Goal: Information Seeking & Learning: Learn about a topic

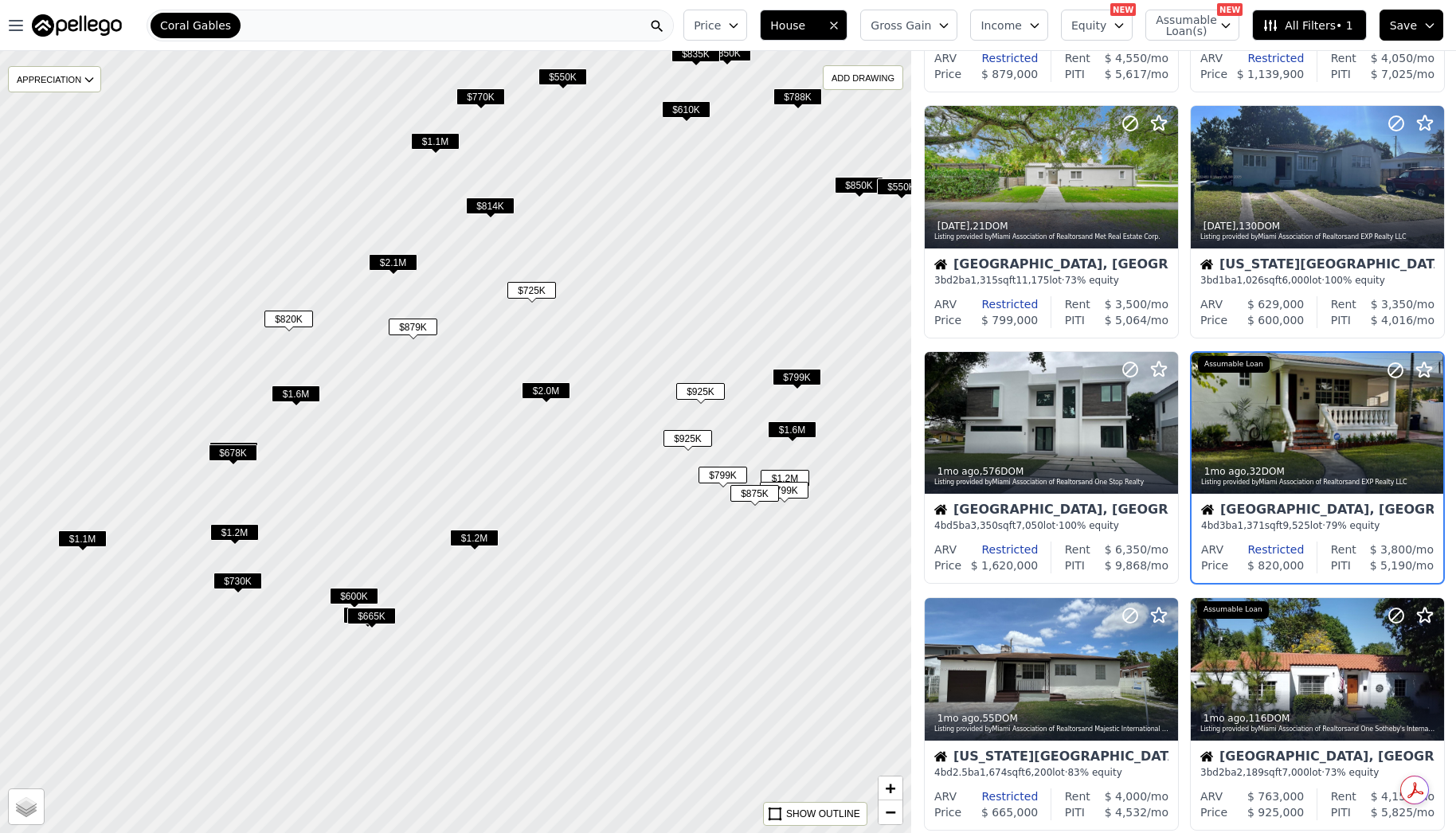
click at [535, 400] on div "$2.0M" at bounding box center [546, 393] width 49 height 23
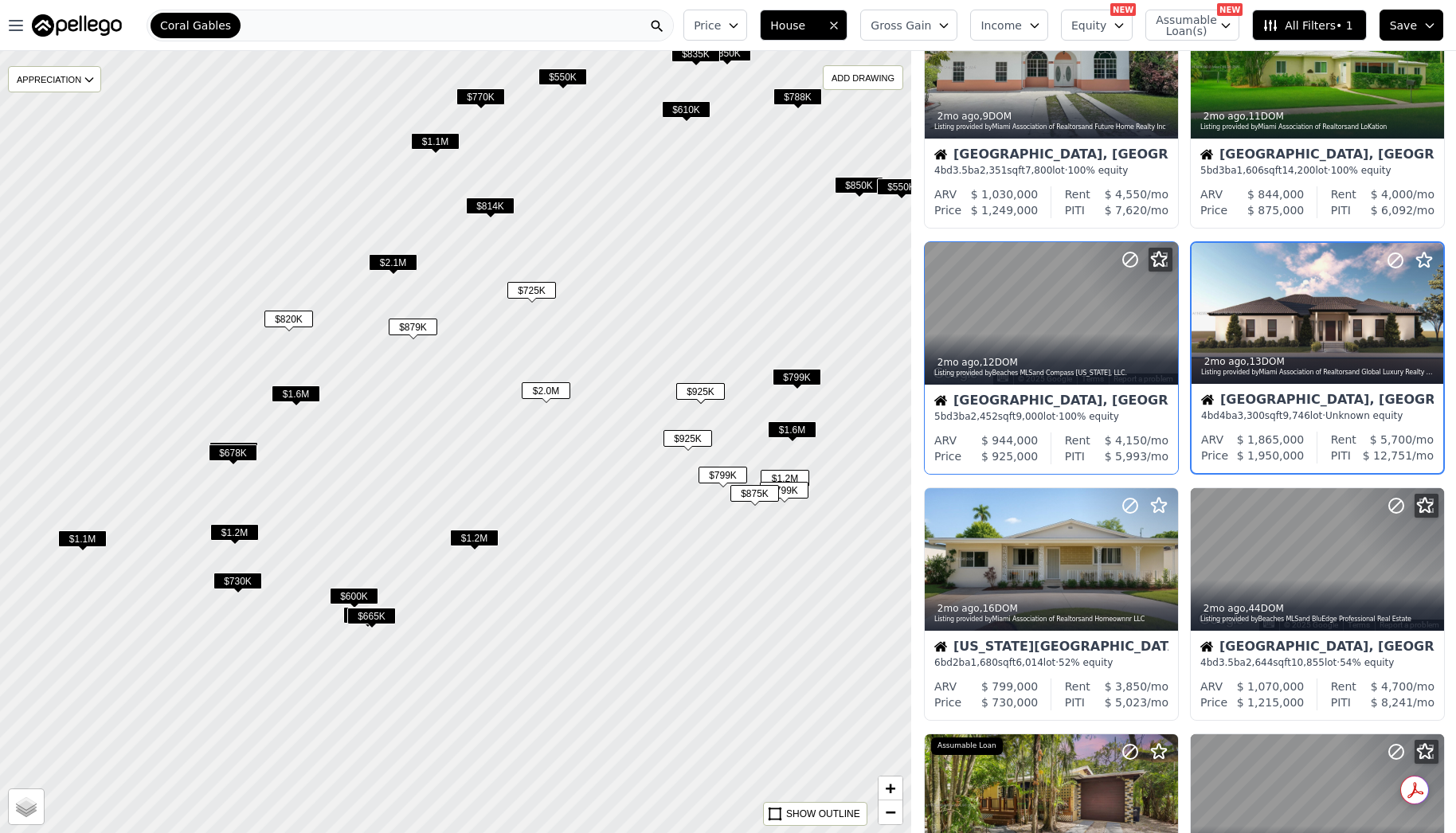
scroll to position [641, 0]
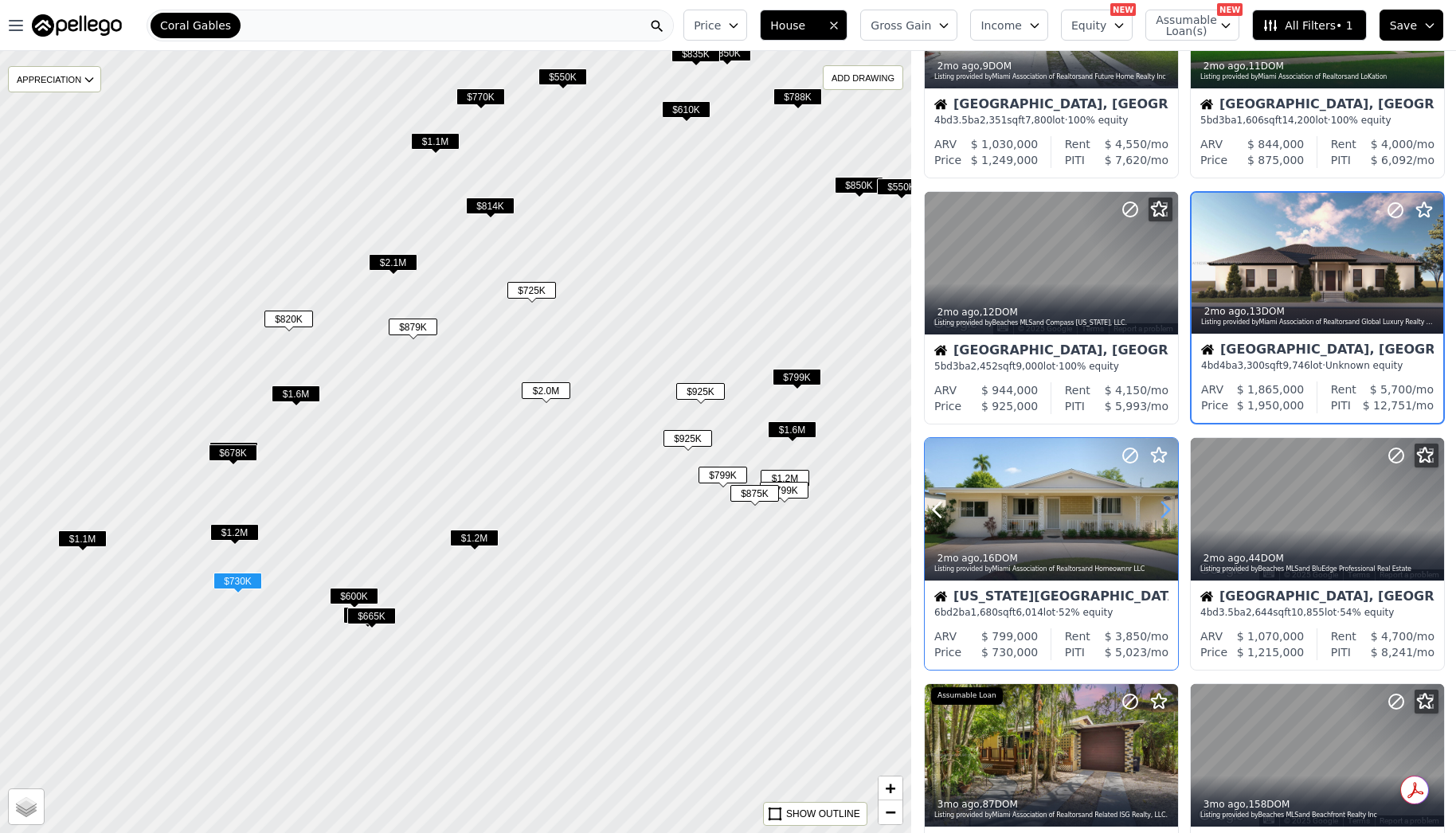
click at [1161, 503] on icon at bounding box center [1166, 510] width 26 height 26
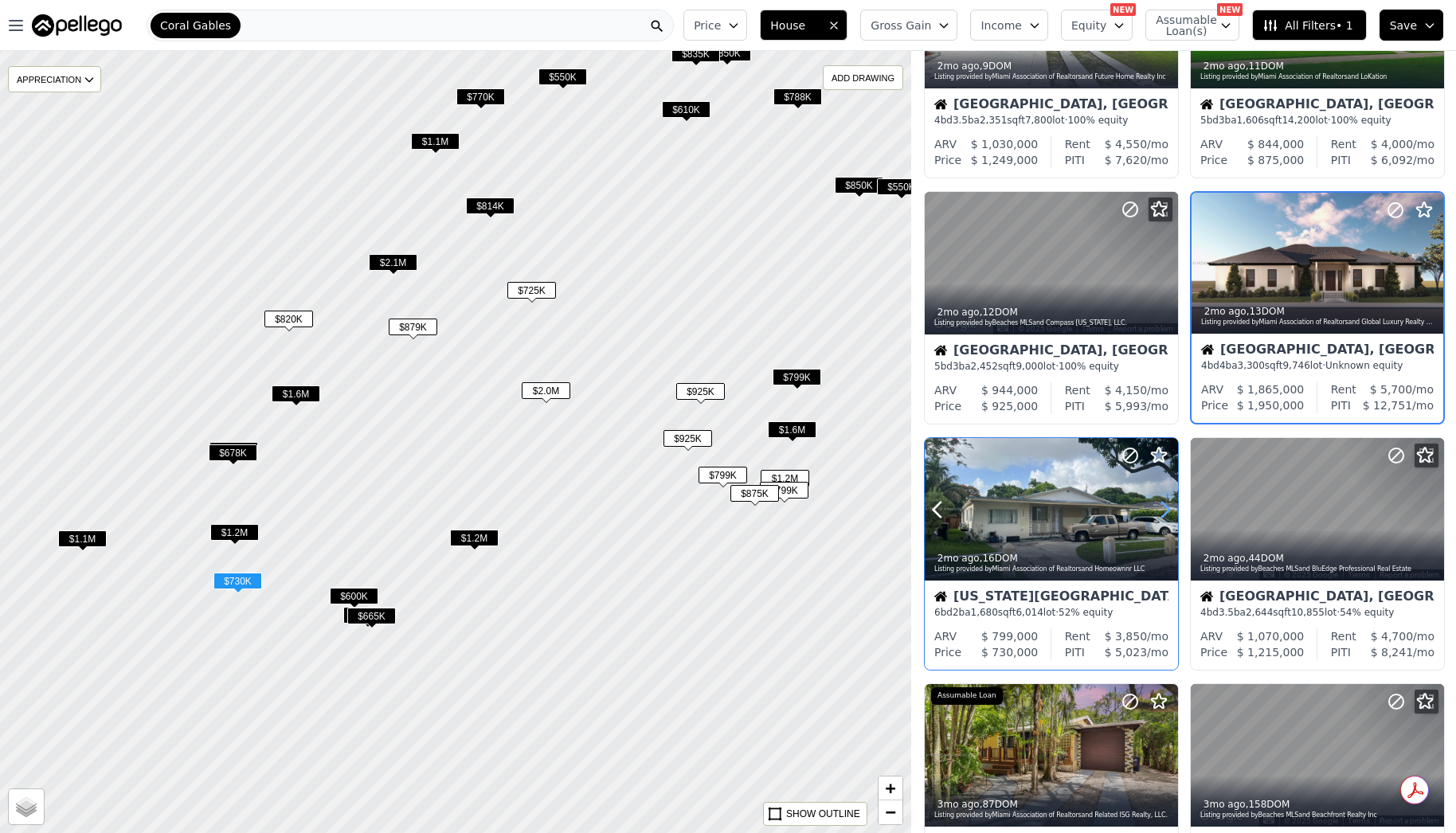
click at [1160, 503] on icon at bounding box center [1166, 510] width 26 height 26
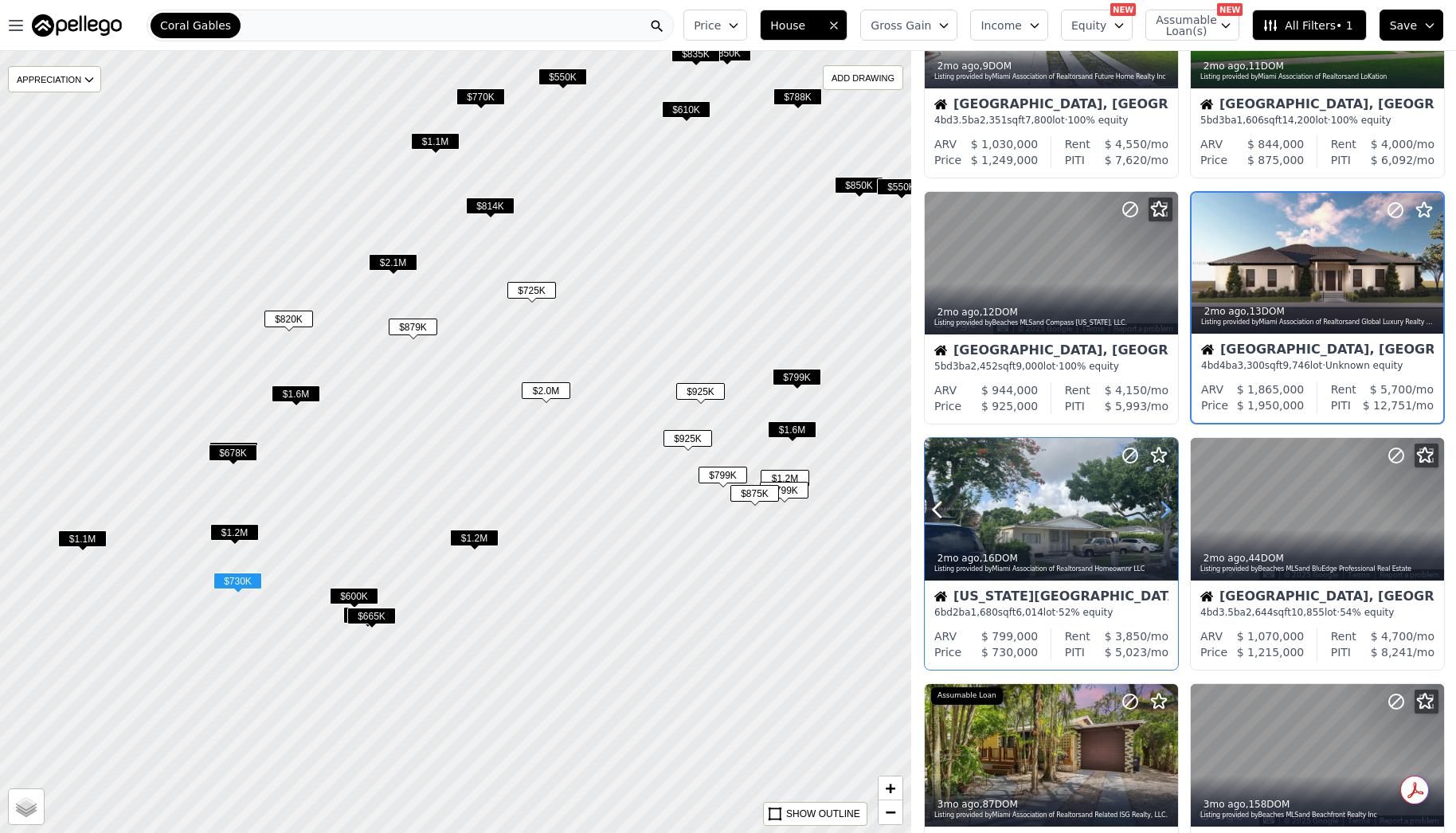
click at [1160, 503] on icon at bounding box center [1166, 510] width 26 height 26
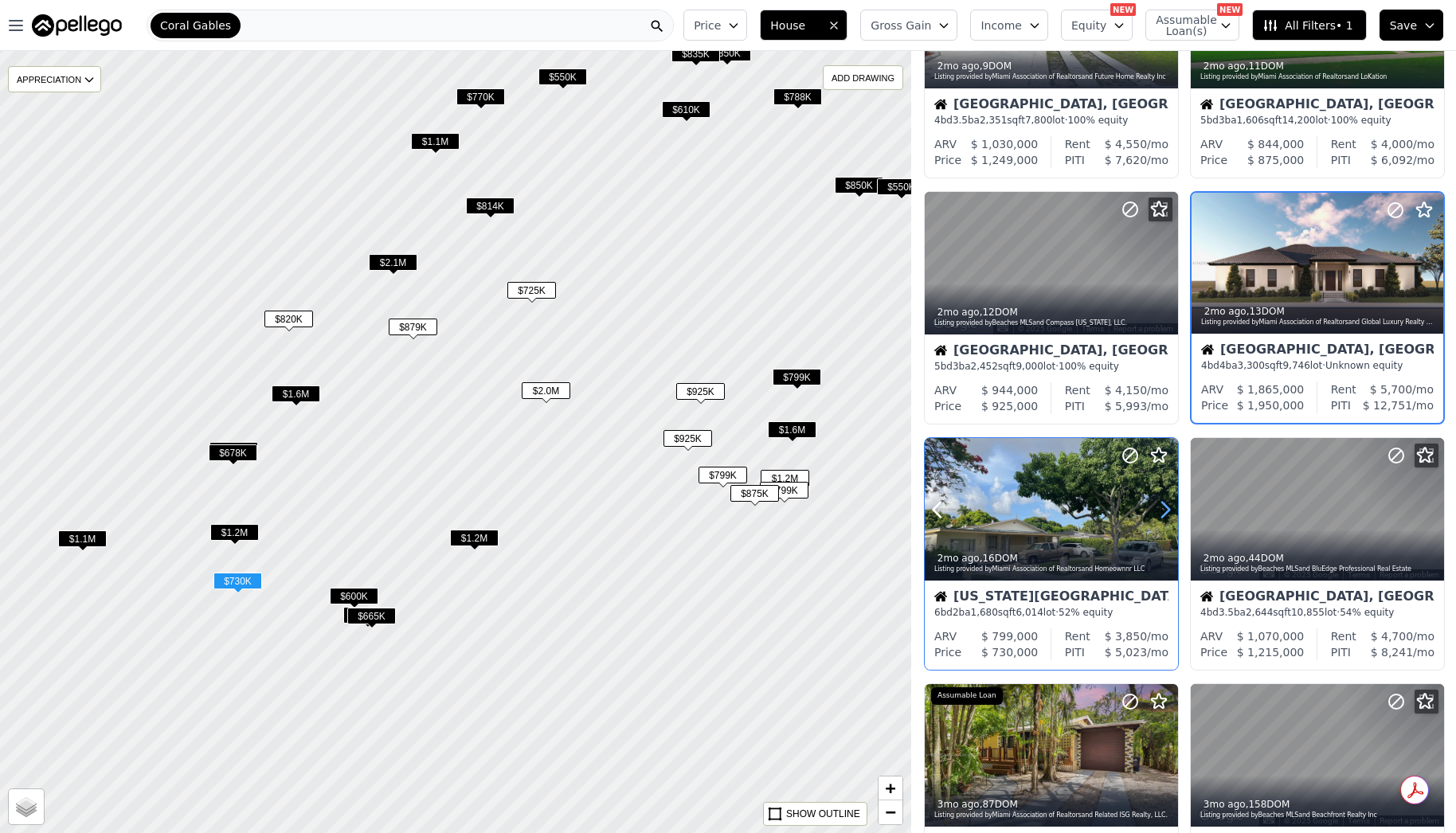
click at [1160, 503] on icon at bounding box center [1166, 510] width 26 height 26
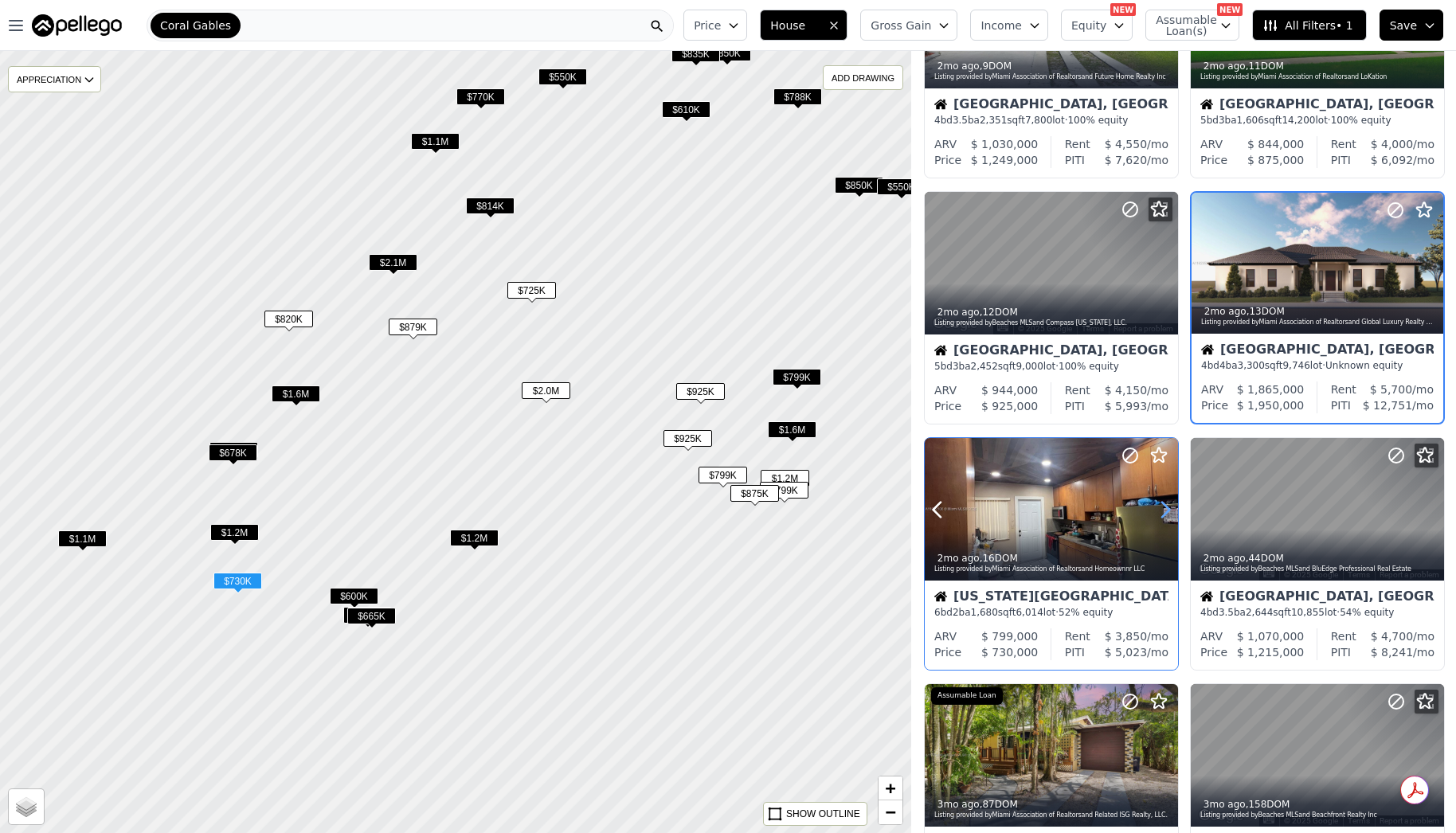
click at [1160, 503] on icon at bounding box center [1166, 510] width 26 height 26
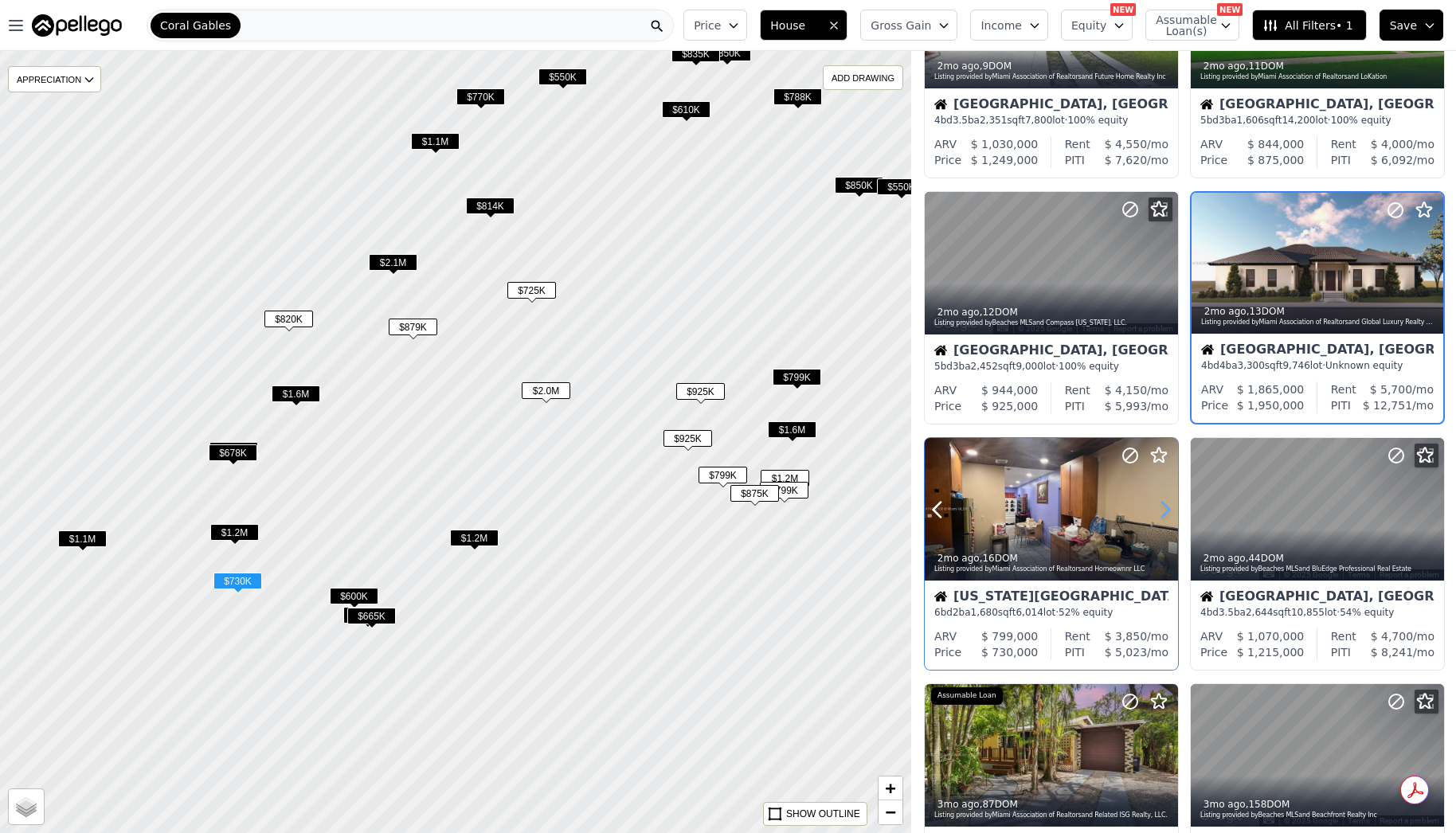
click at [1160, 503] on icon at bounding box center [1166, 510] width 26 height 26
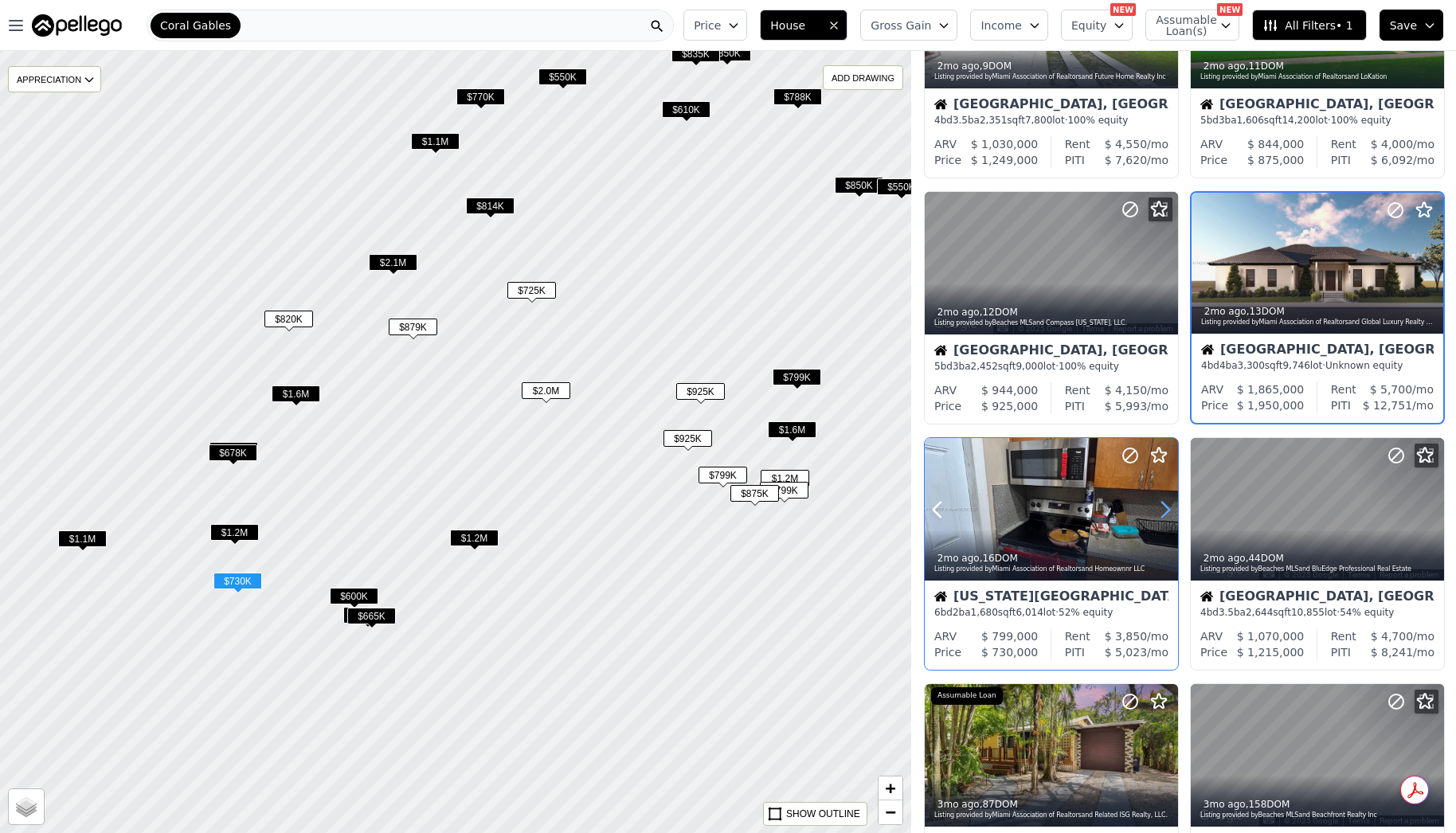
click at [1160, 503] on icon at bounding box center [1166, 510] width 26 height 26
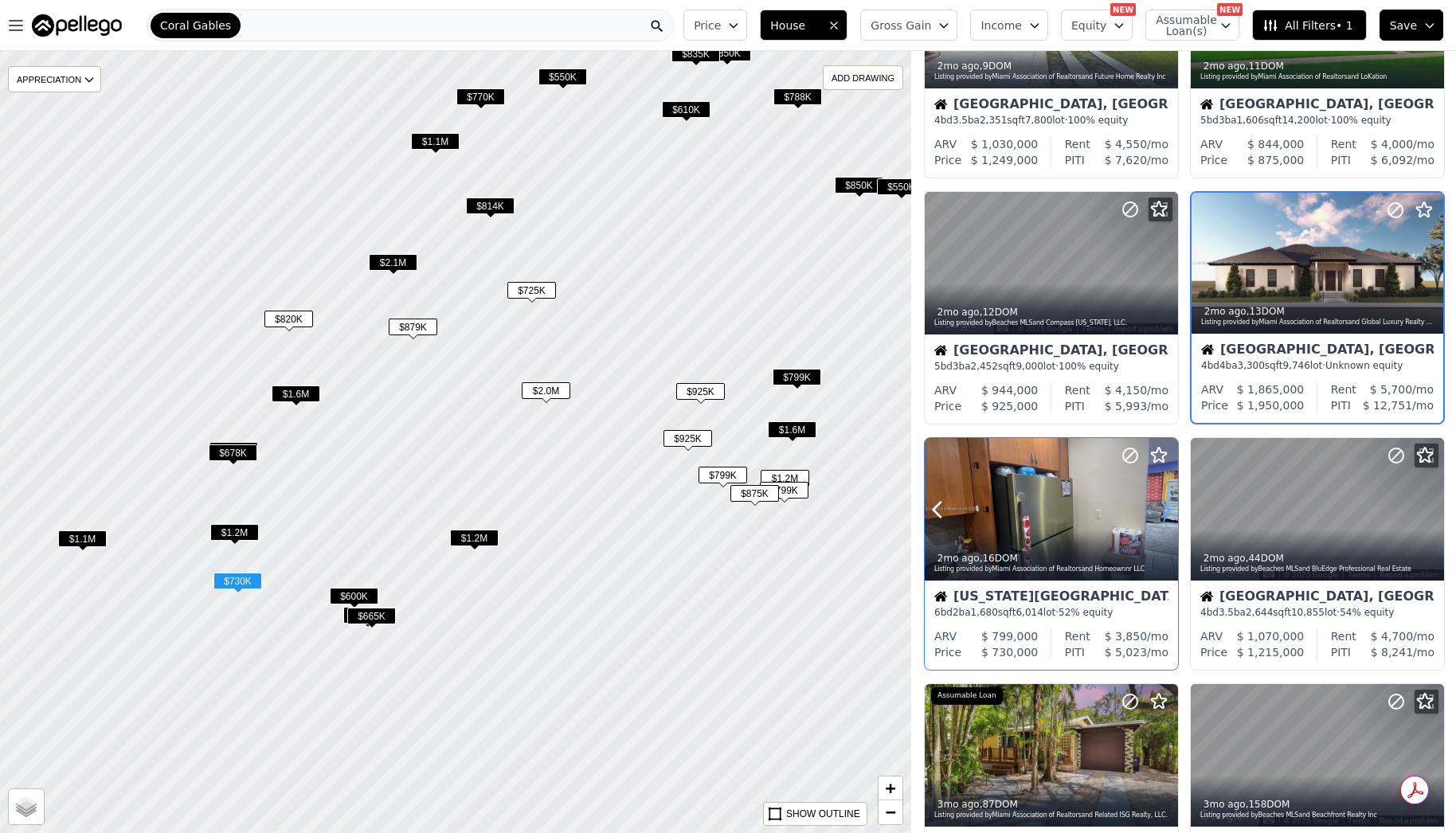
click at [1160, 503] on icon at bounding box center [1166, 510] width 26 height 26
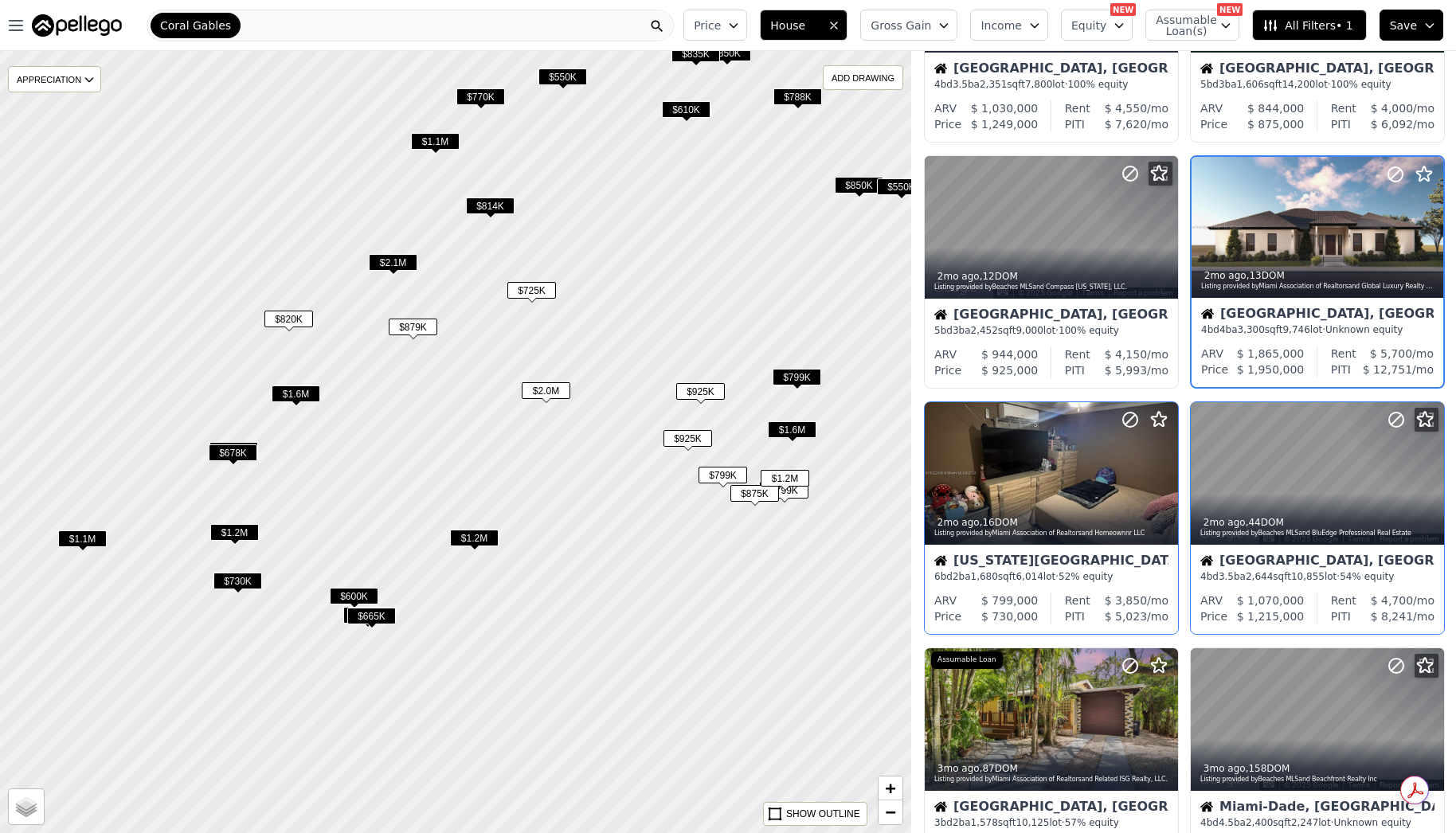
scroll to position [880, 0]
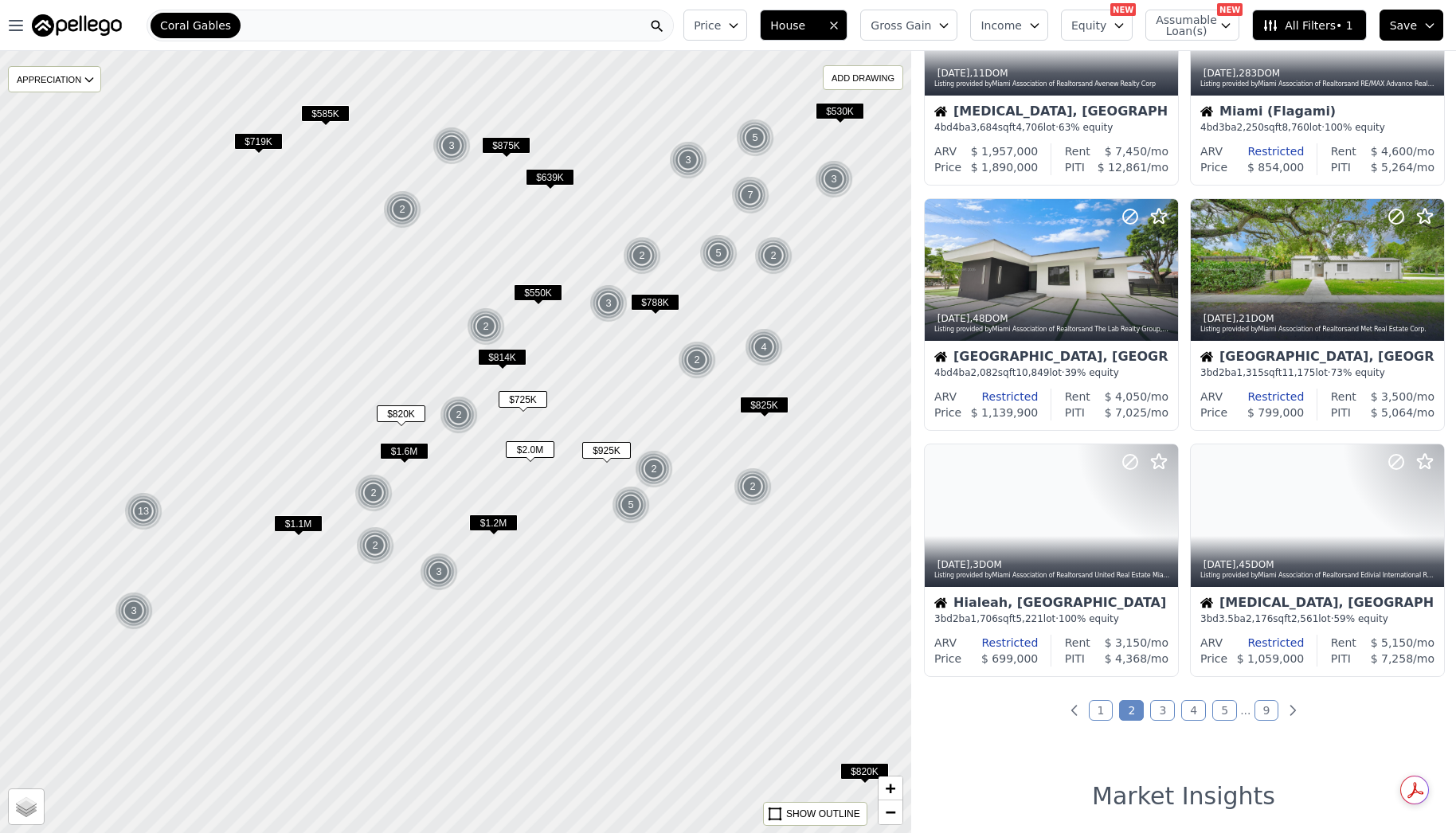
drag, startPoint x: 622, startPoint y: 302, endPoint x: 586, endPoint y: 375, distance: 81.4
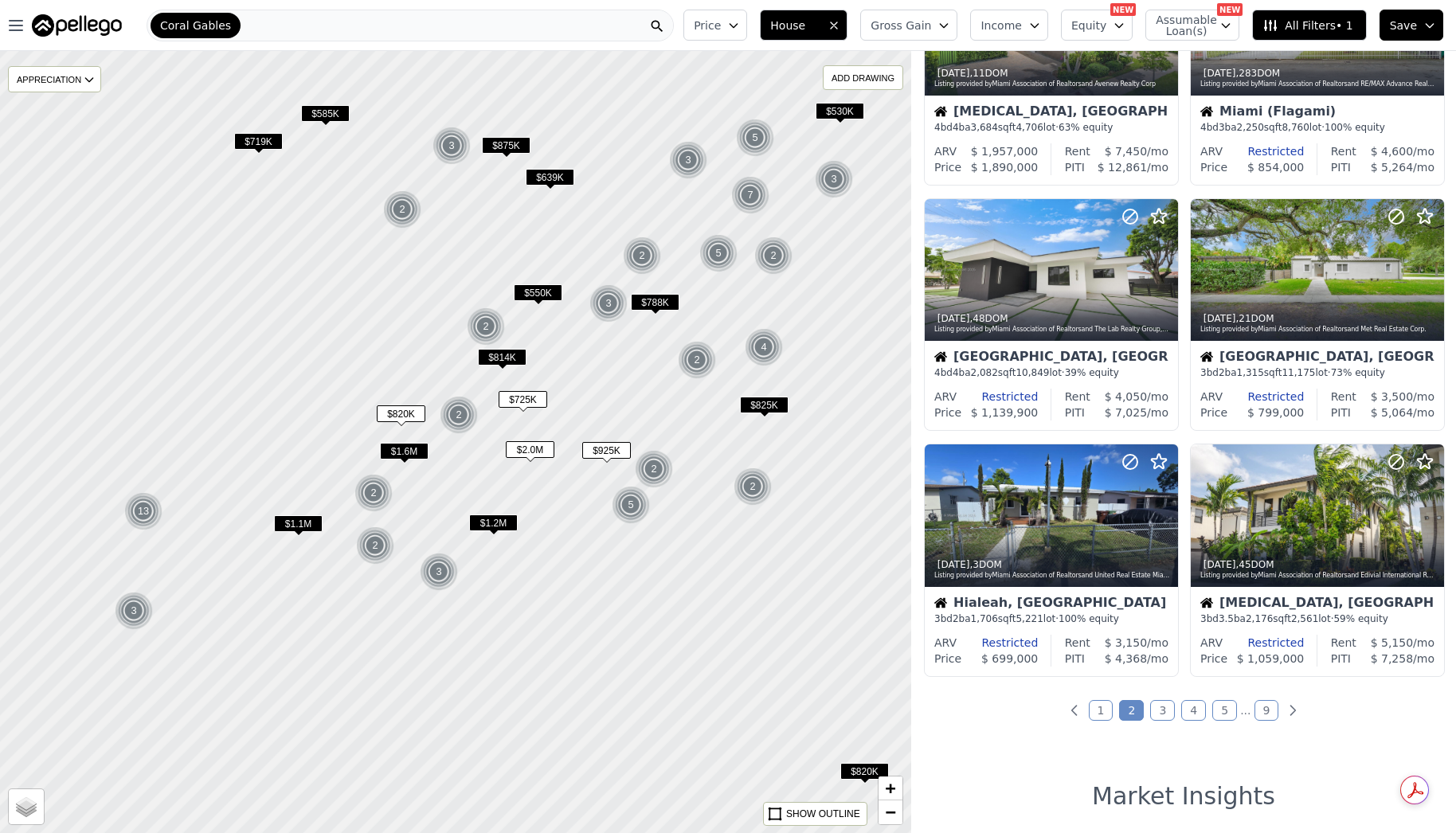
click at [586, 375] on div at bounding box center [454, 448] width 1094 height 938
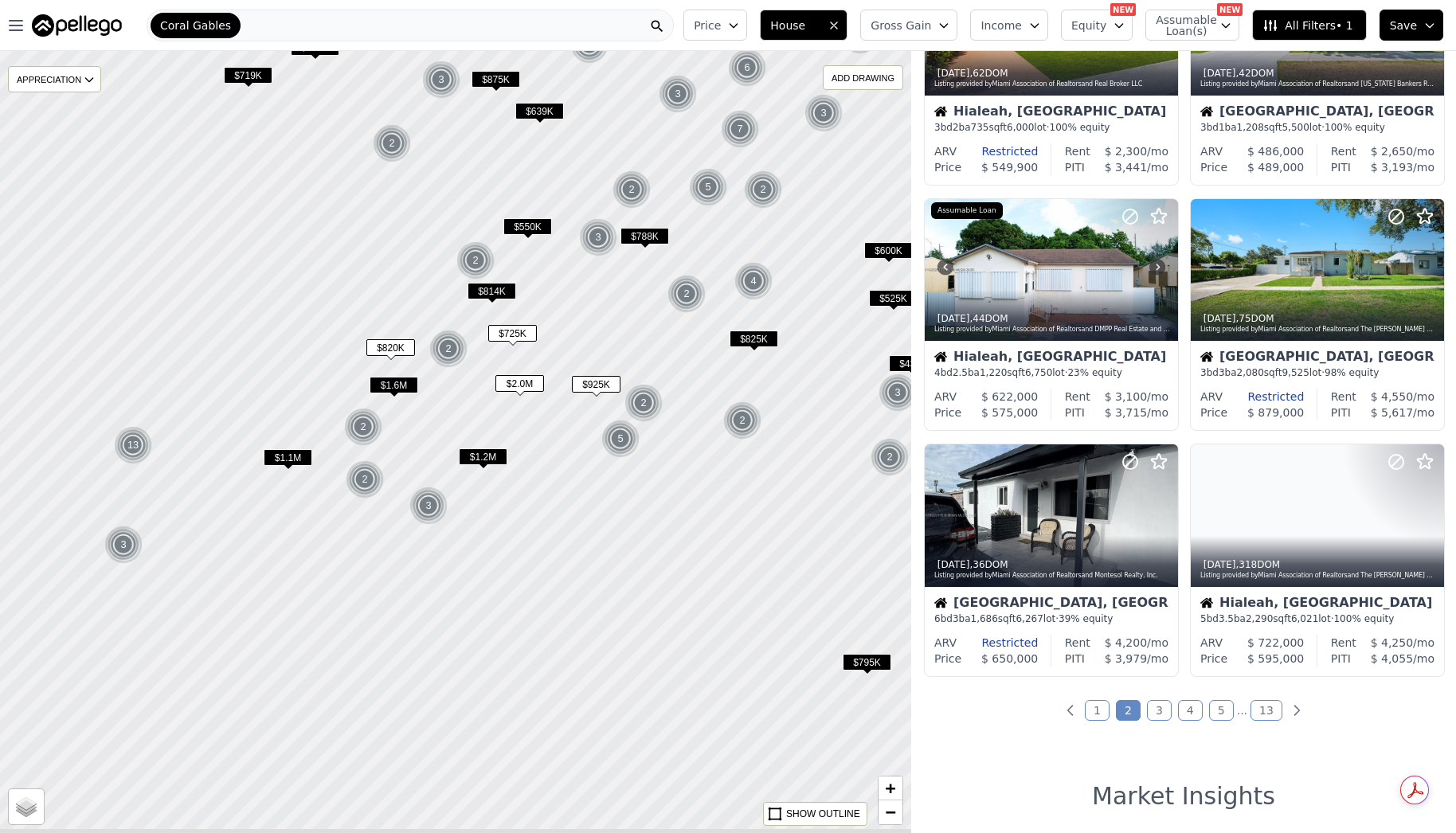
drag, startPoint x: 509, startPoint y: 363, endPoint x: 511, endPoint y: 296, distance: 67.0
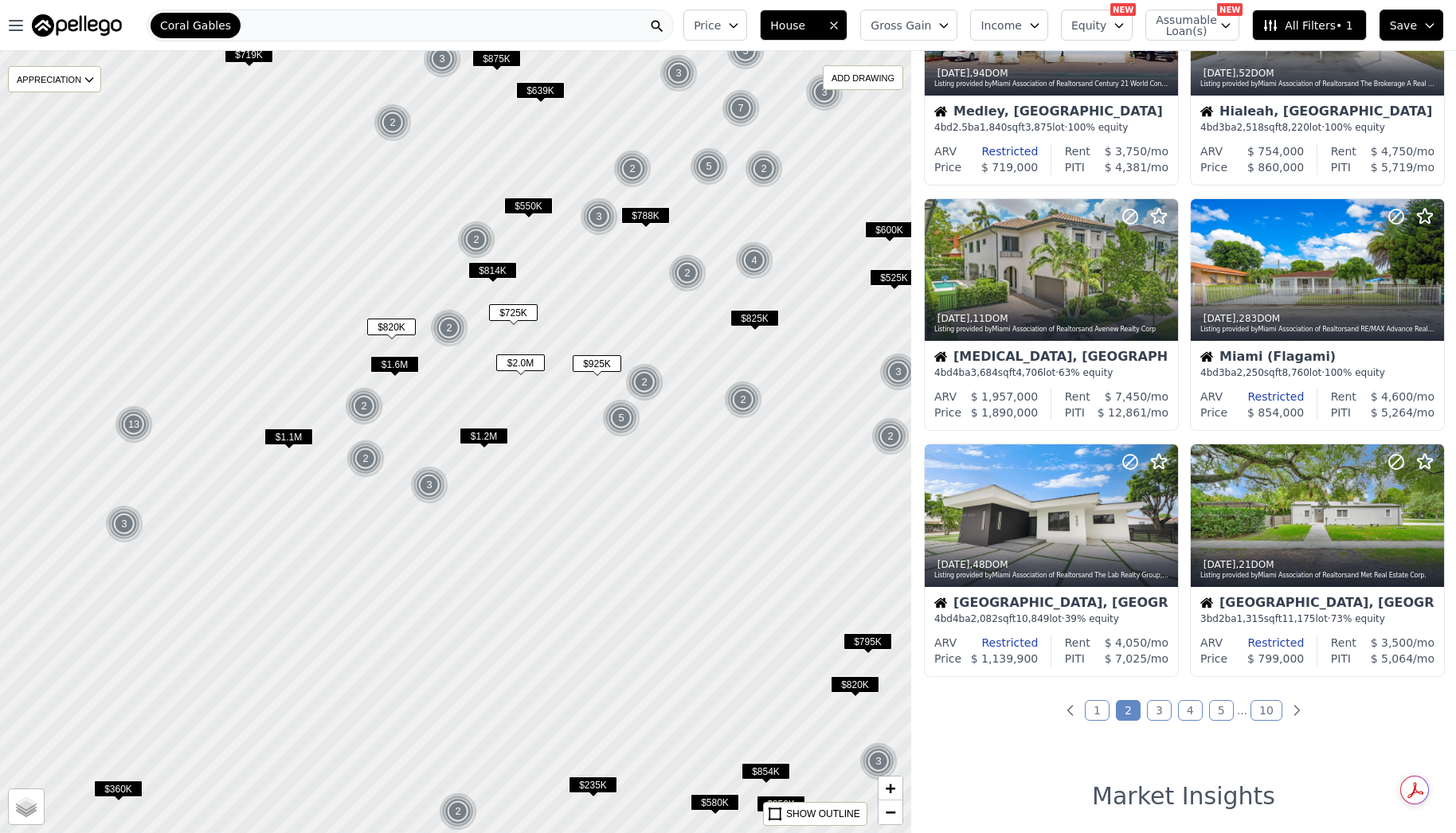
drag, startPoint x: 551, startPoint y: 418, endPoint x: 553, endPoint y: 450, distance: 32.1
click at [553, 450] on div at bounding box center [456, 442] width 1094 height 938
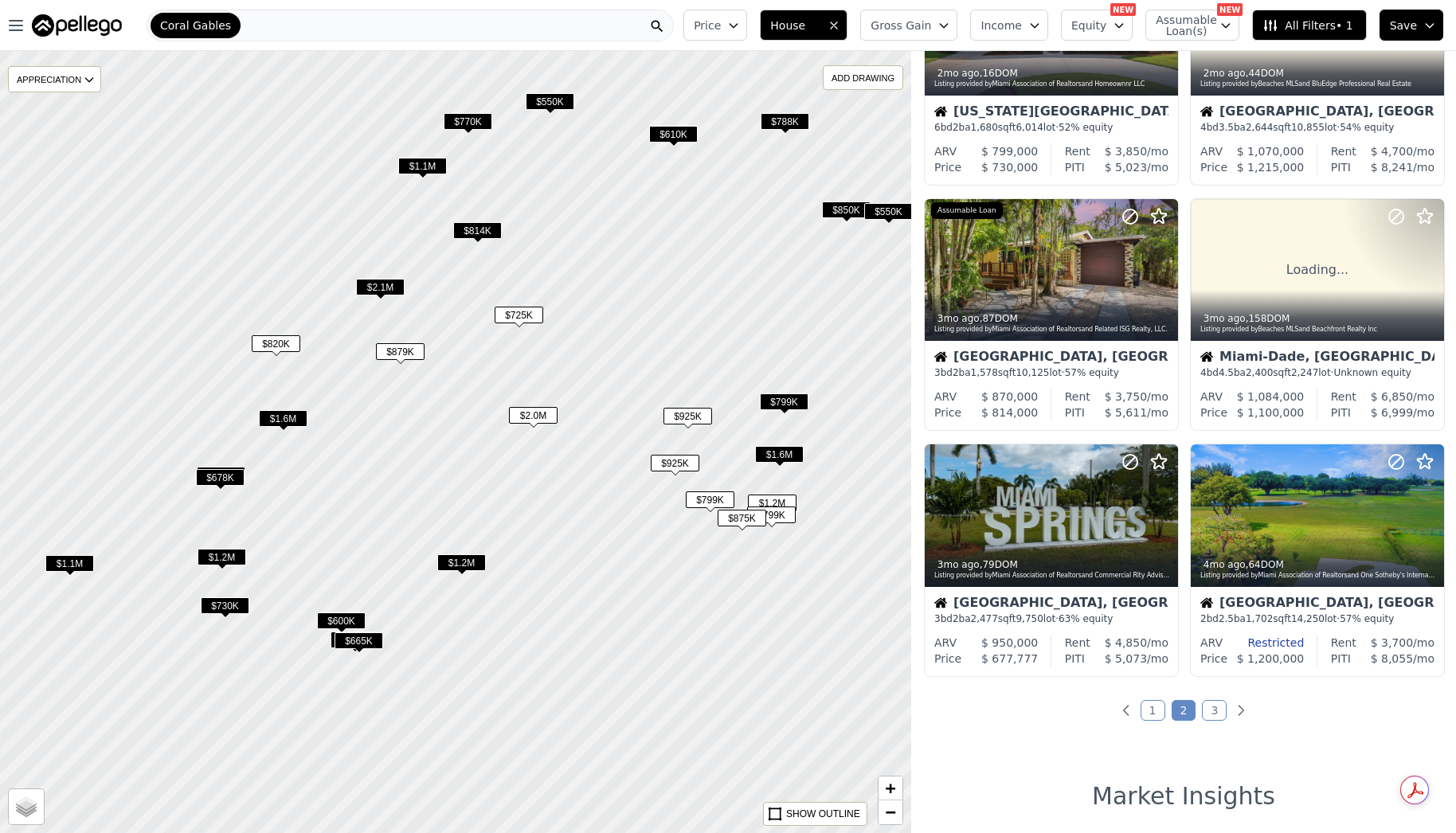
drag, startPoint x: 535, startPoint y: 460, endPoint x: 341, endPoint y: 525, distance: 204.6
click at [551, 472] on div at bounding box center [477, 484] width 1094 height 938
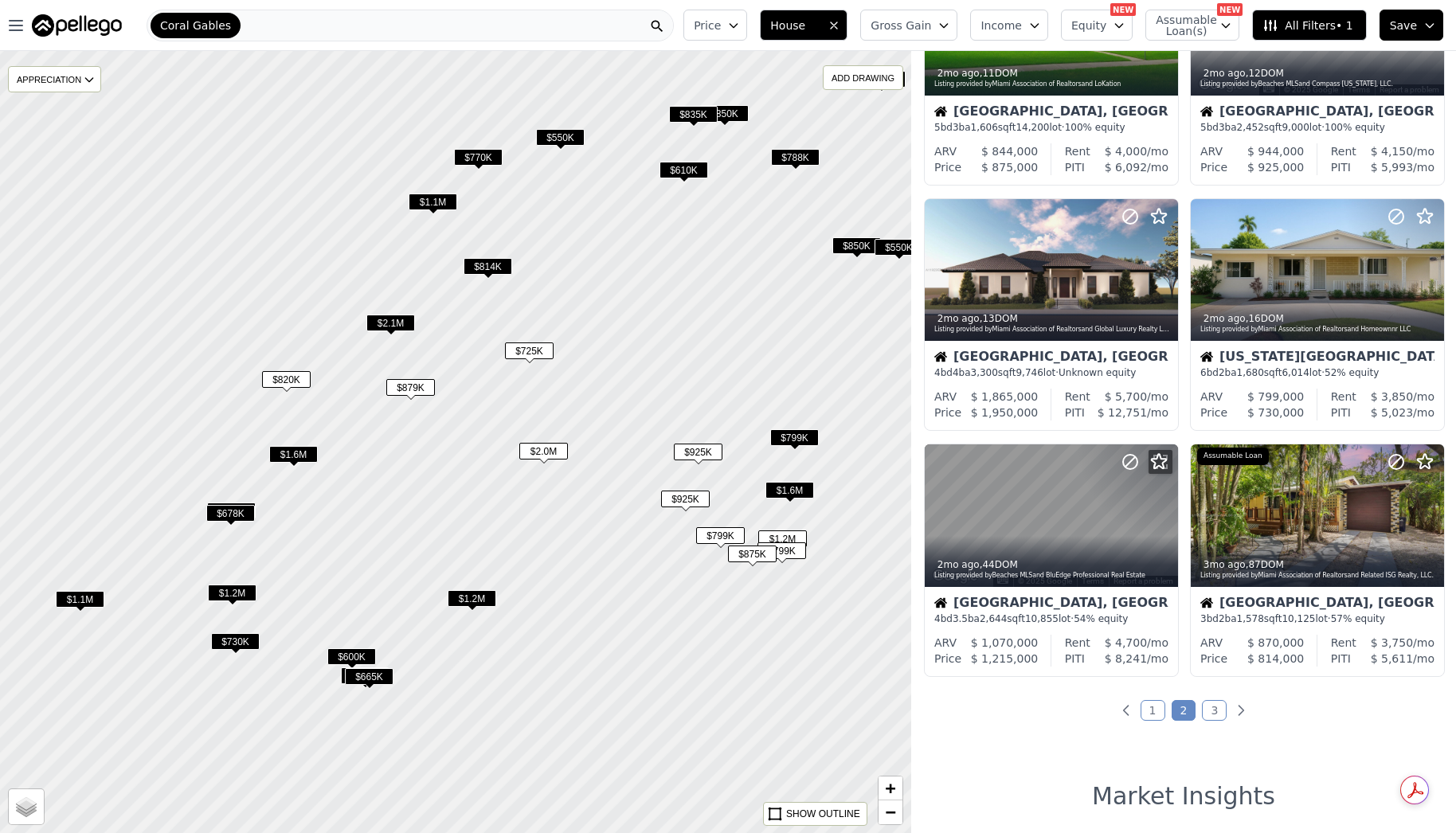
click at [478, 496] on div at bounding box center [450, 463] width 1094 height 938
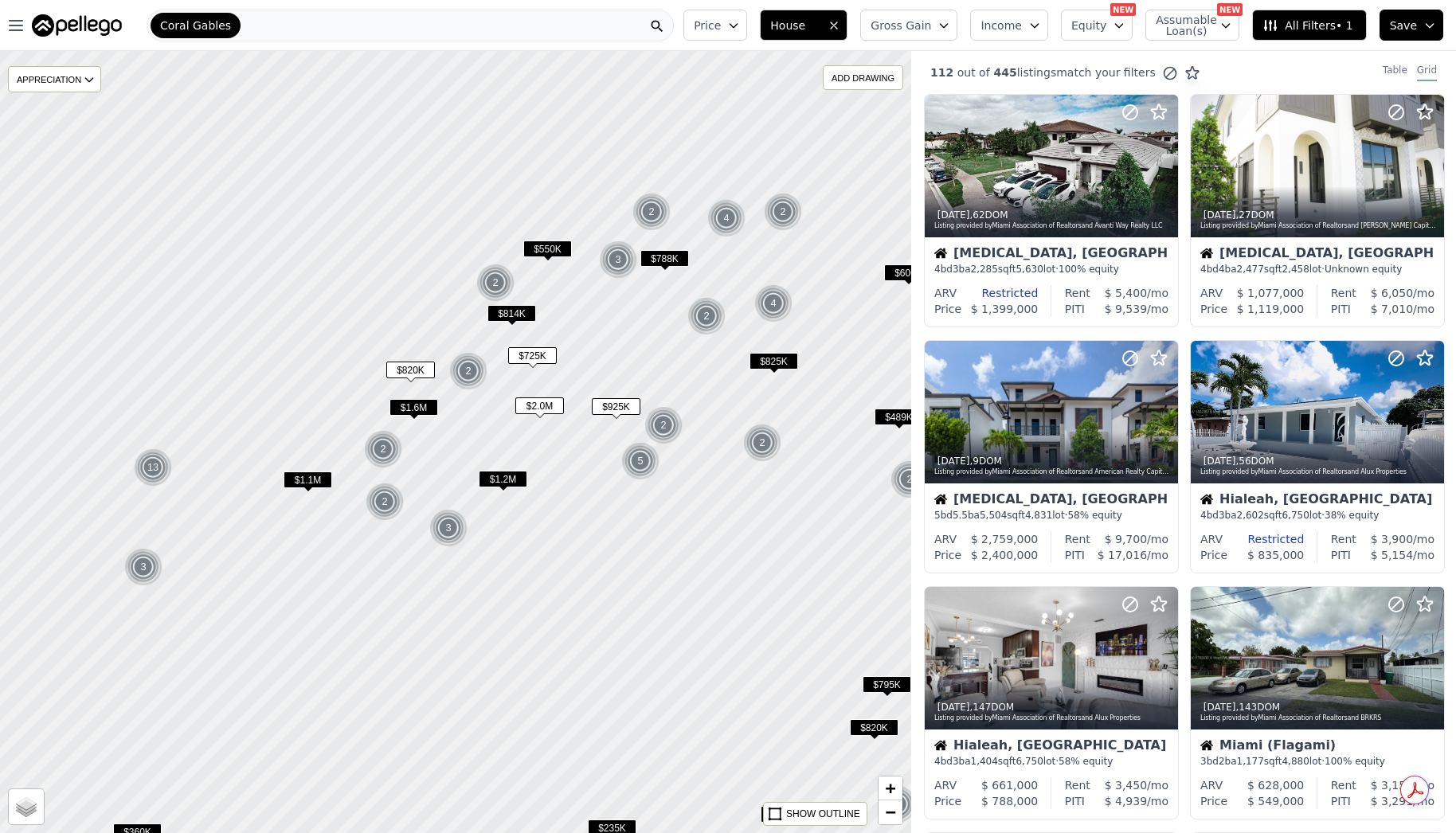
drag, startPoint x: 497, startPoint y: 258, endPoint x: 495, endPoint y: 400, distance: 142.0
click at [494, 410] on div at bounding box center [456, 478] width 1094 height 938
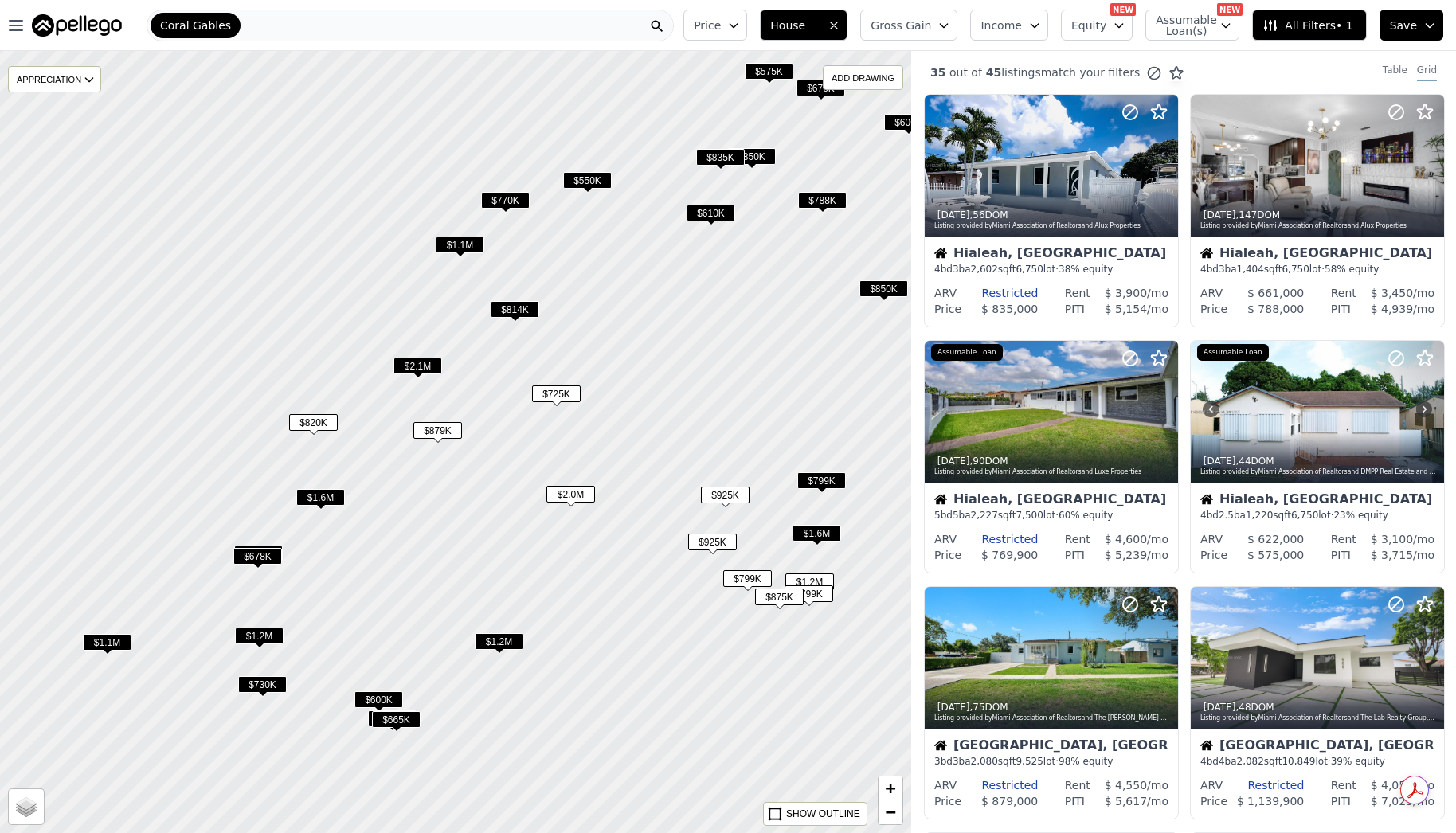
click at [520, 316] on span "$814K" at bounding box center [515, 309] width 49 height 17
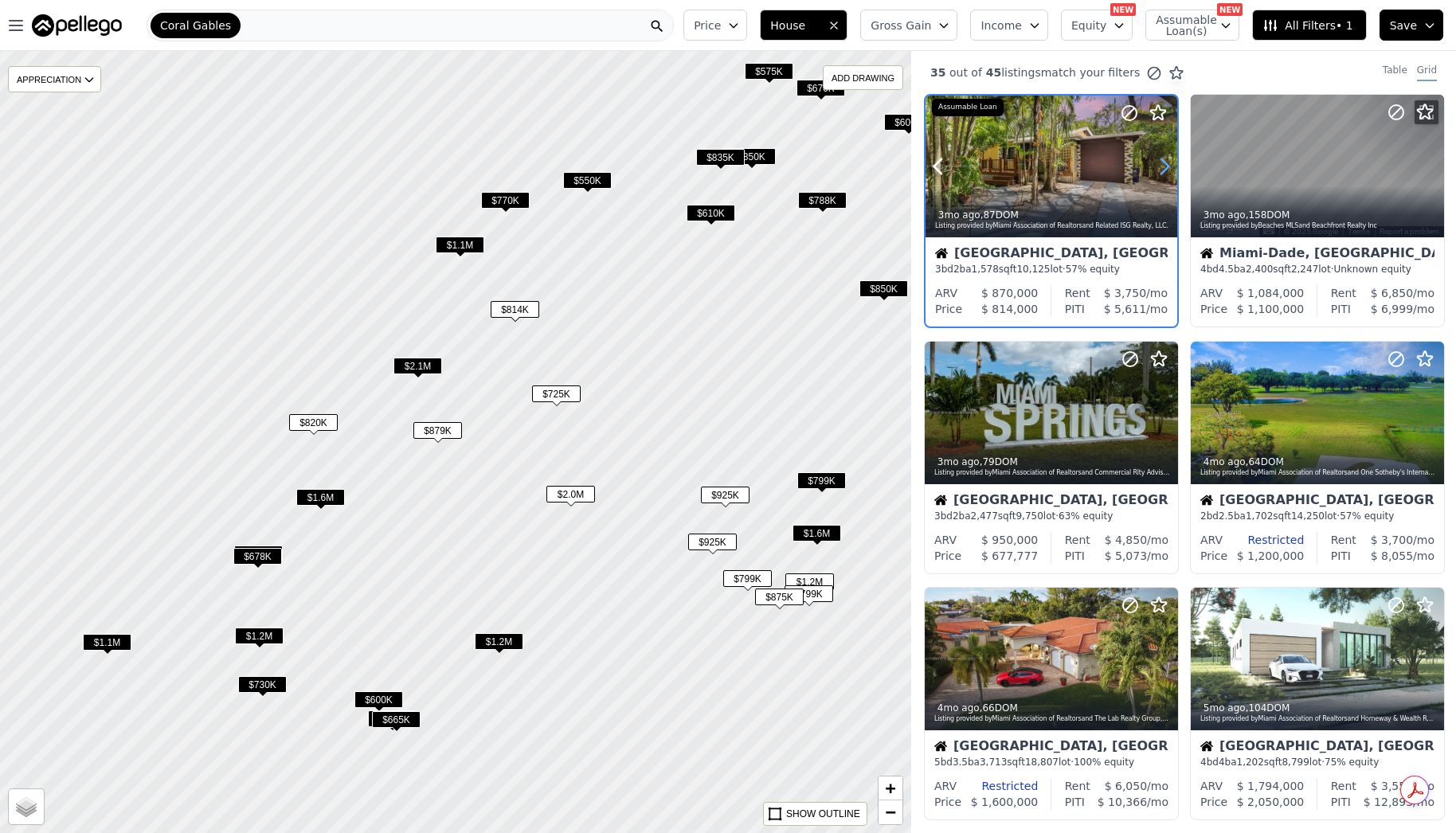
click at [1165, 164] on icon at bounding box center [1165, 167] width 26 height 26
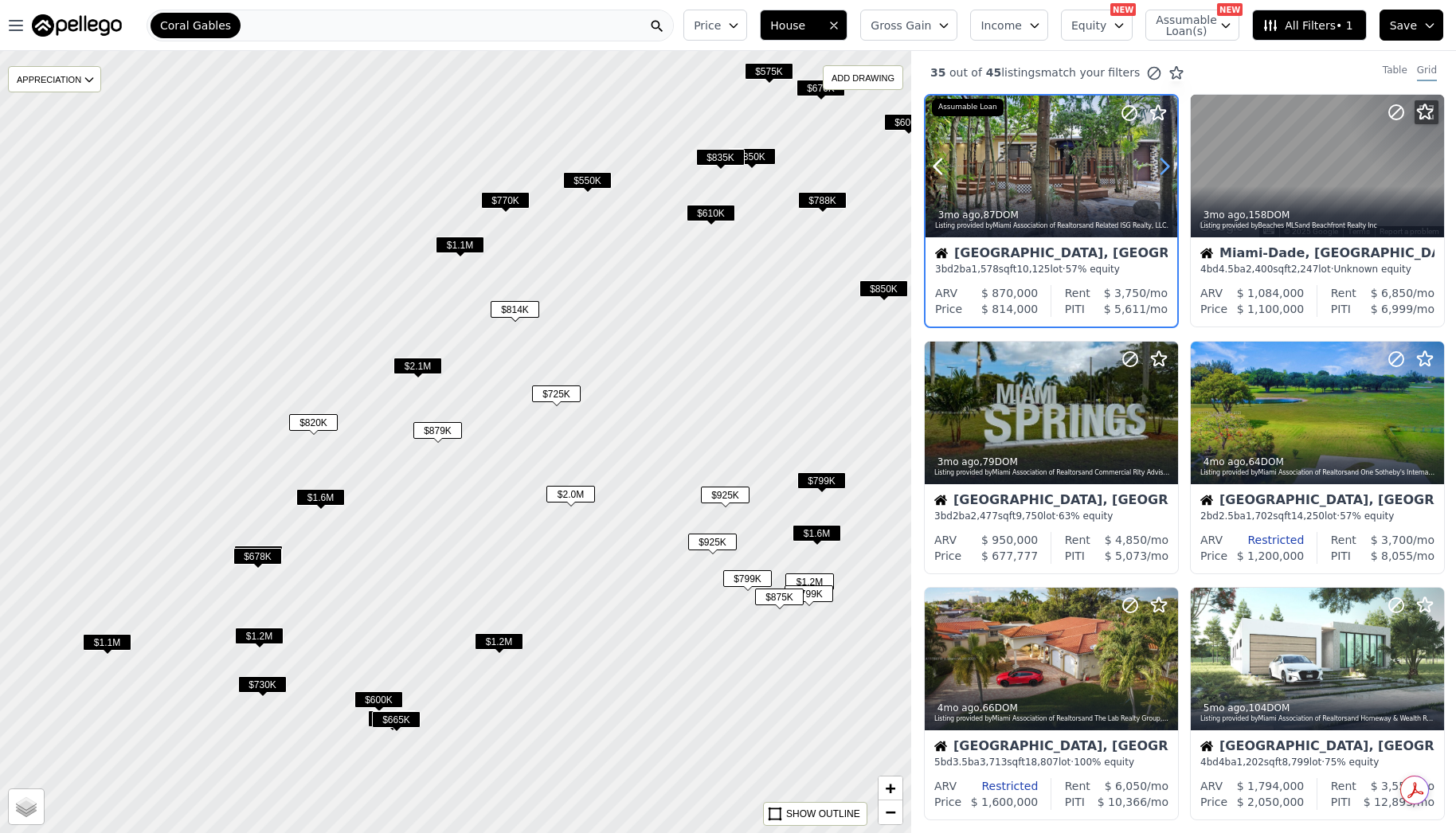
click at [1164, 165] on icon at bounding box center [1165, 167] width 26 height 26
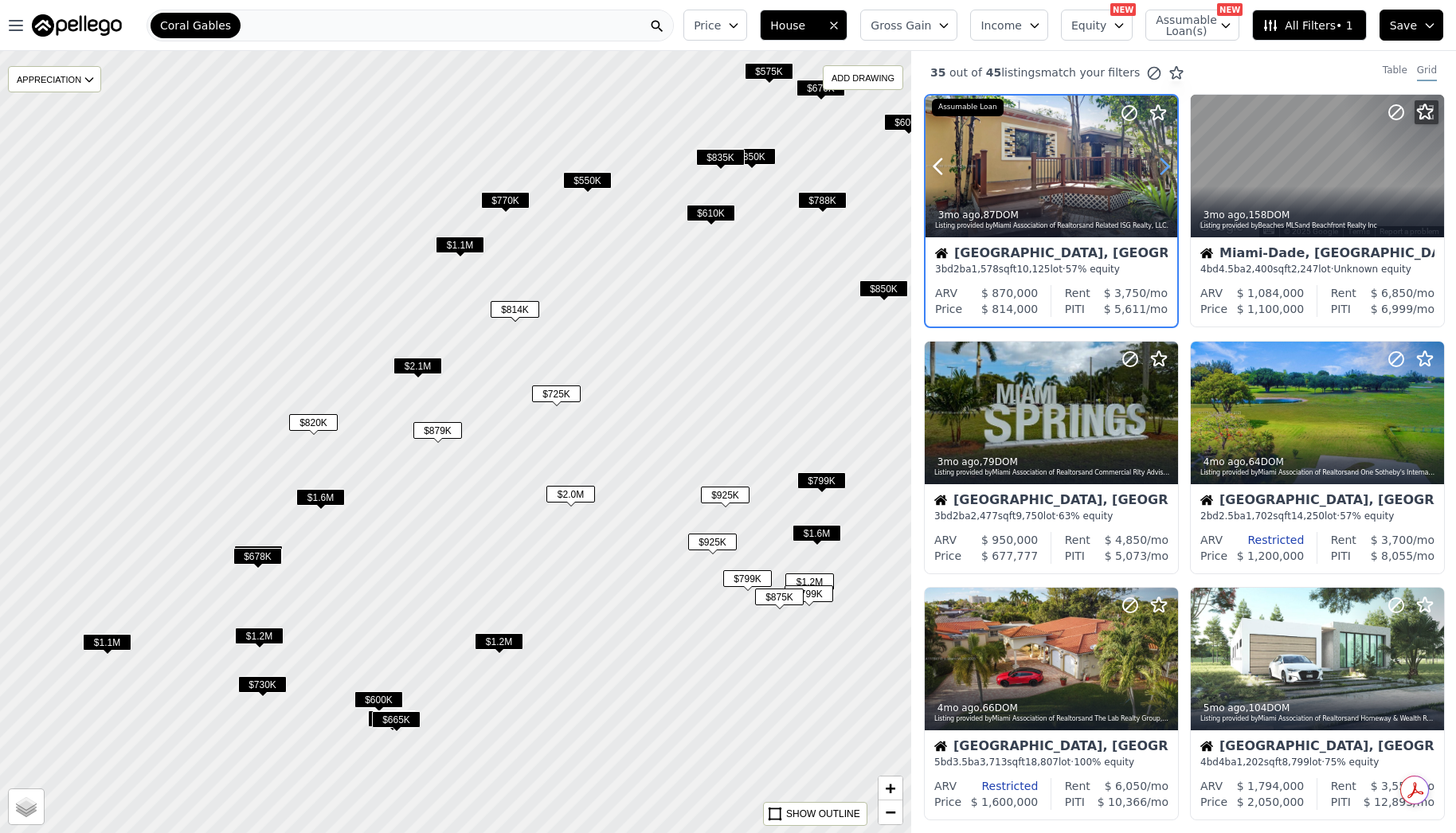
click at [1164, 165] on icon at bounding box center [1165, 167] width 26 height 26
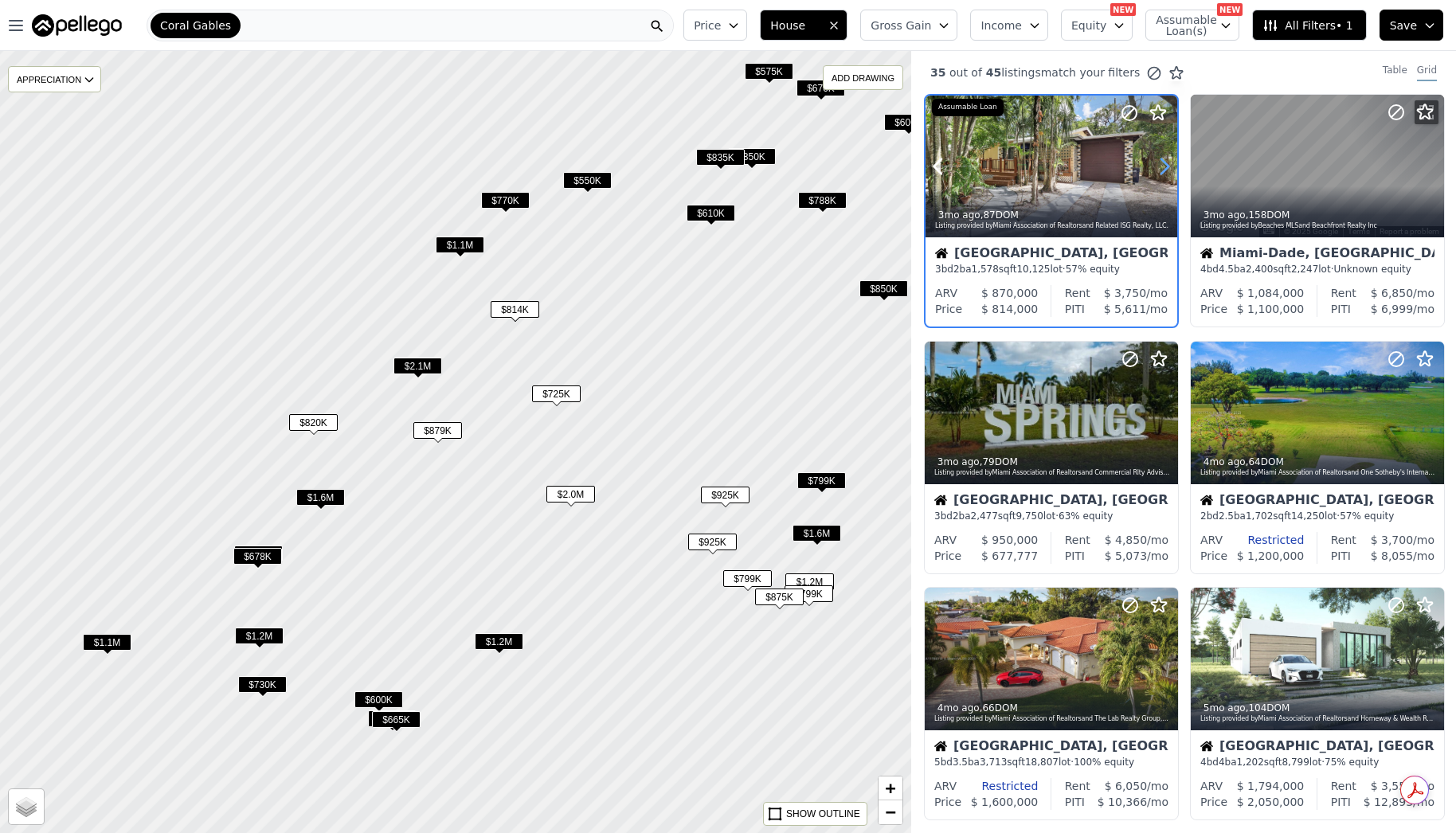
click at [1164, 165] on icon at bounding box center [1165, 167] width 26 height 26
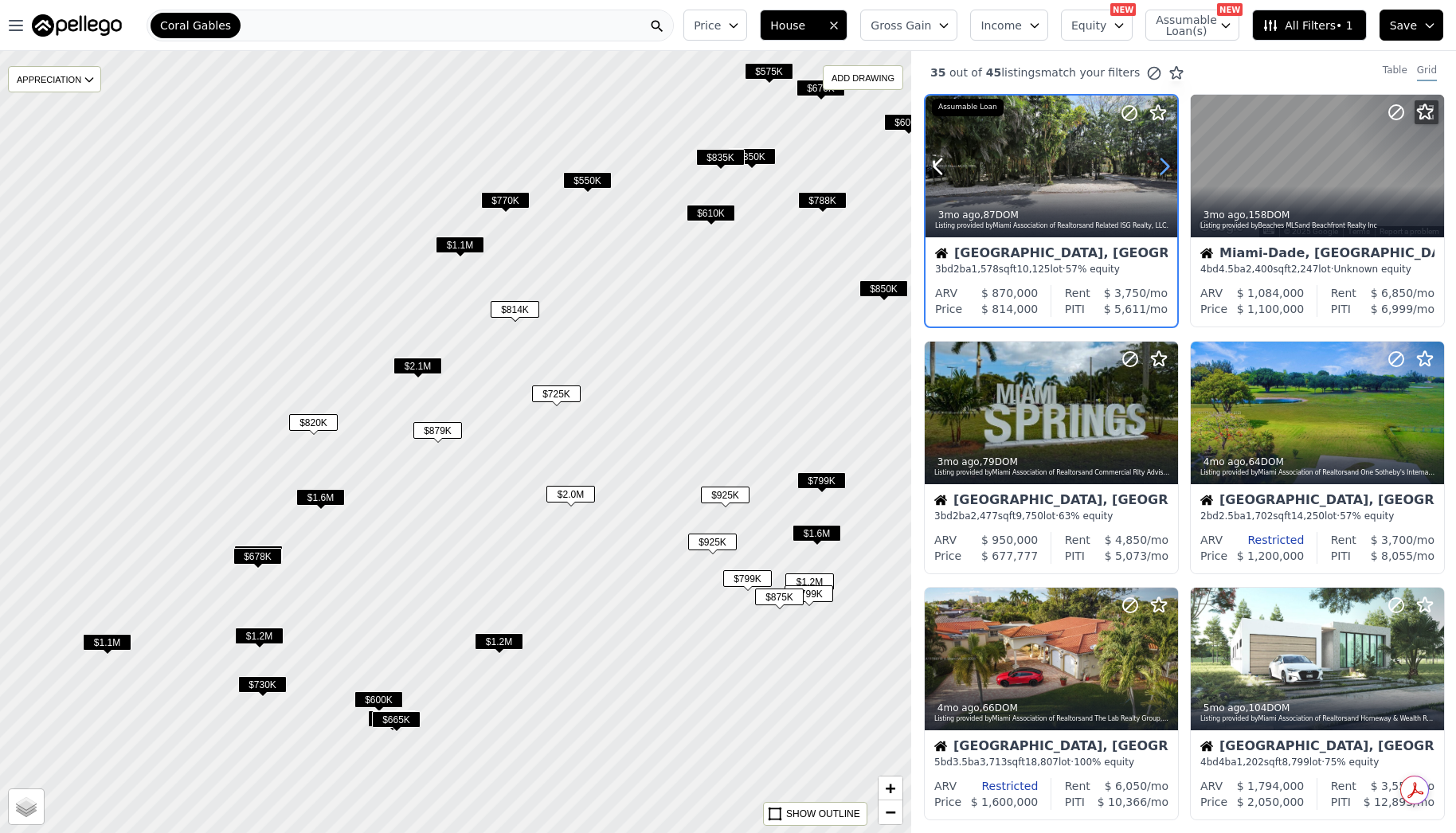
click at [1164, 165] on icon at bounding box center [1165, 167] width 26 height 26
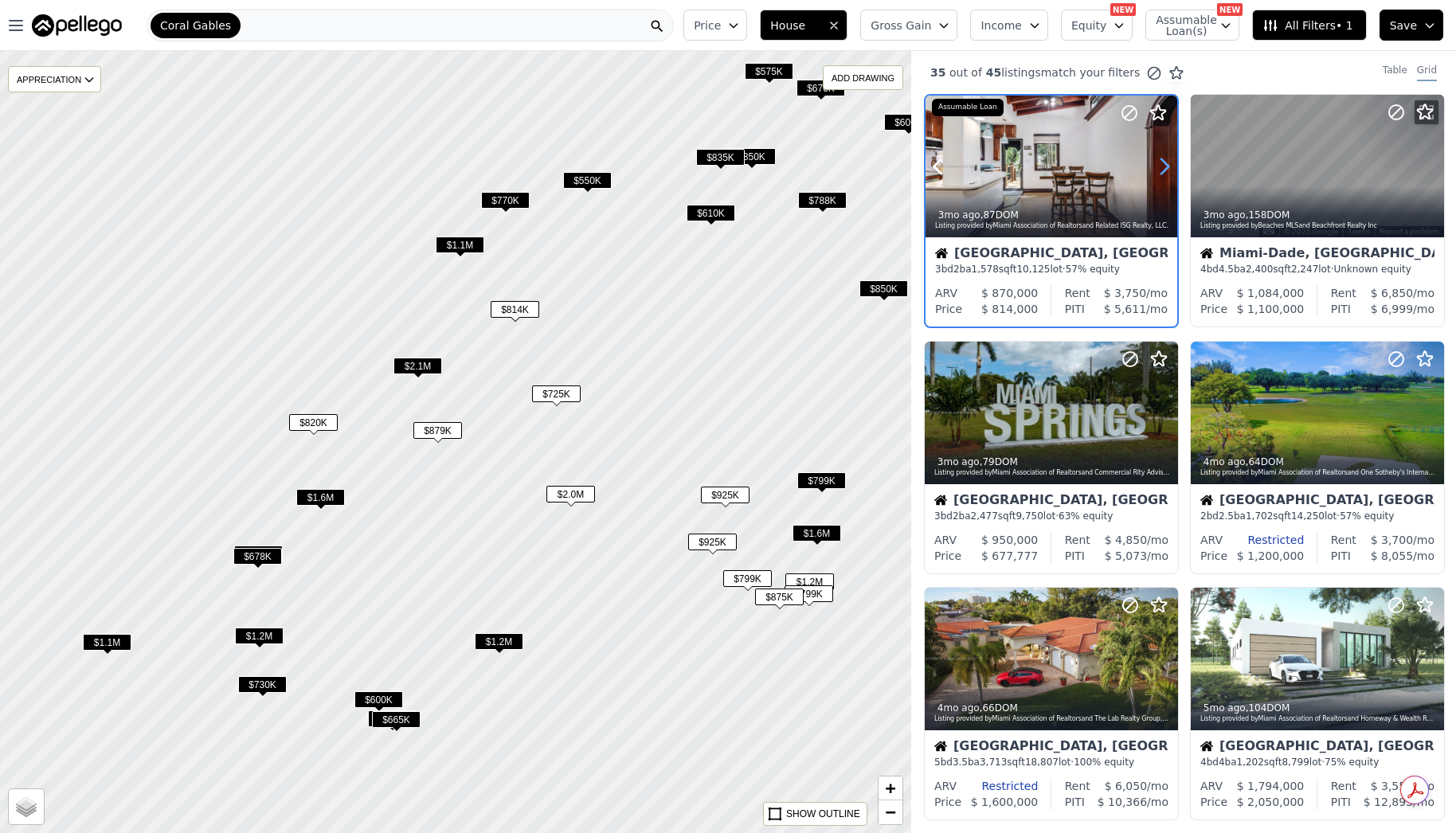
click at [1164, 165] on icon at bounding box center [1165, 167] width 26 height 26
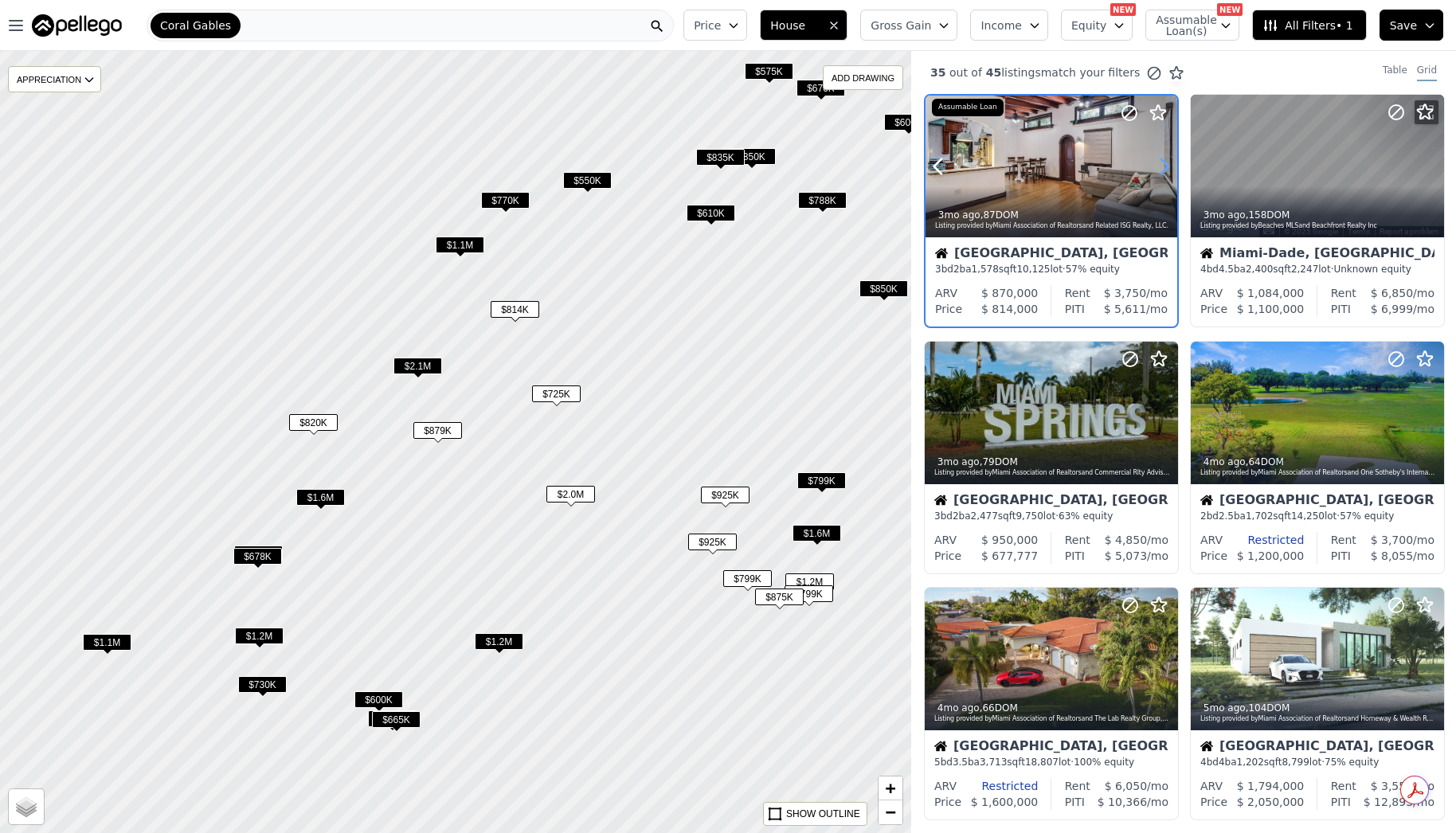
click at [1167, 164] on icon at bounding box center [1165, 167] width 7 height 15
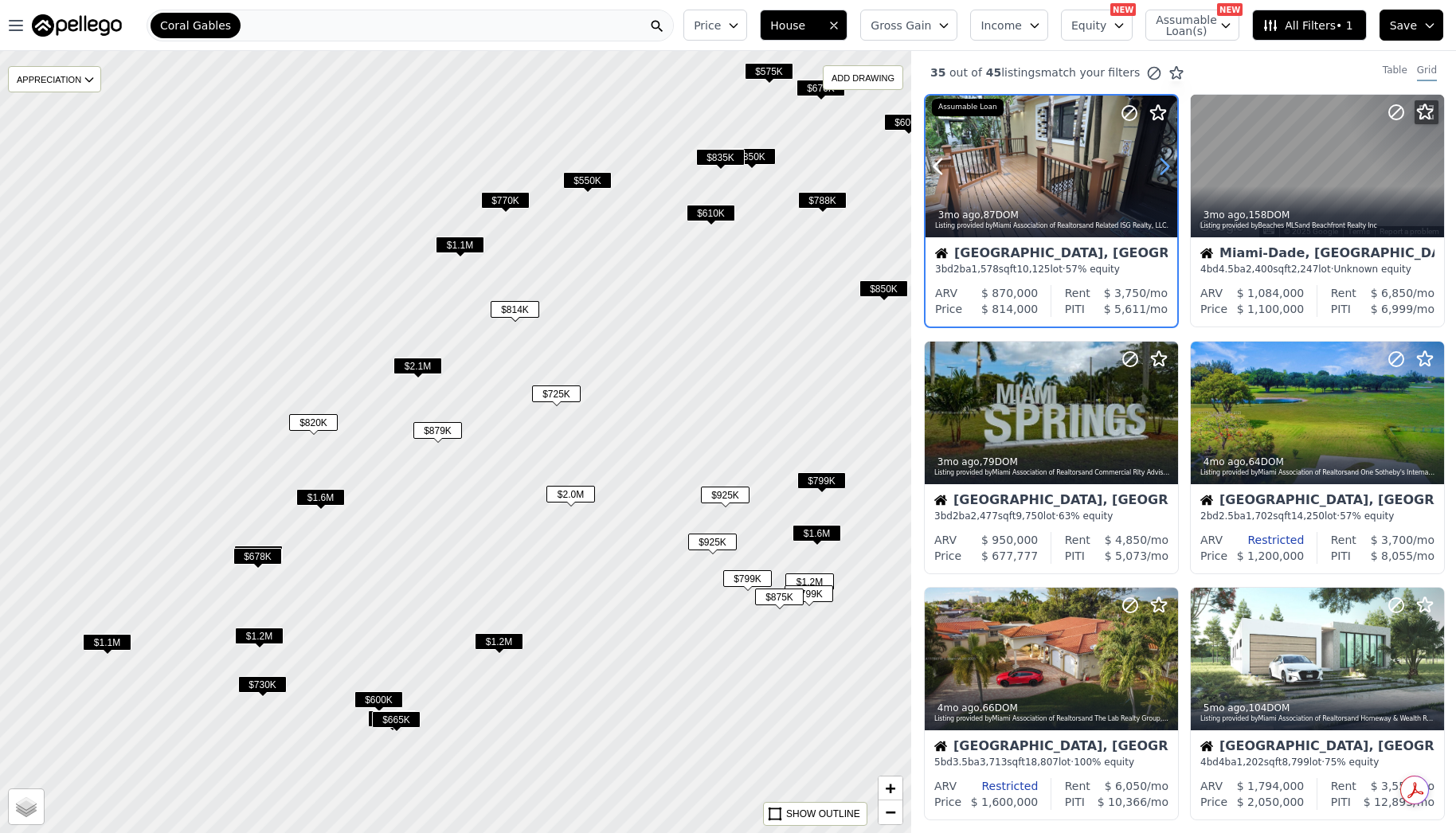
click at [1167, 164] on icon at bounding box center [1165, 167] width 7 height 15
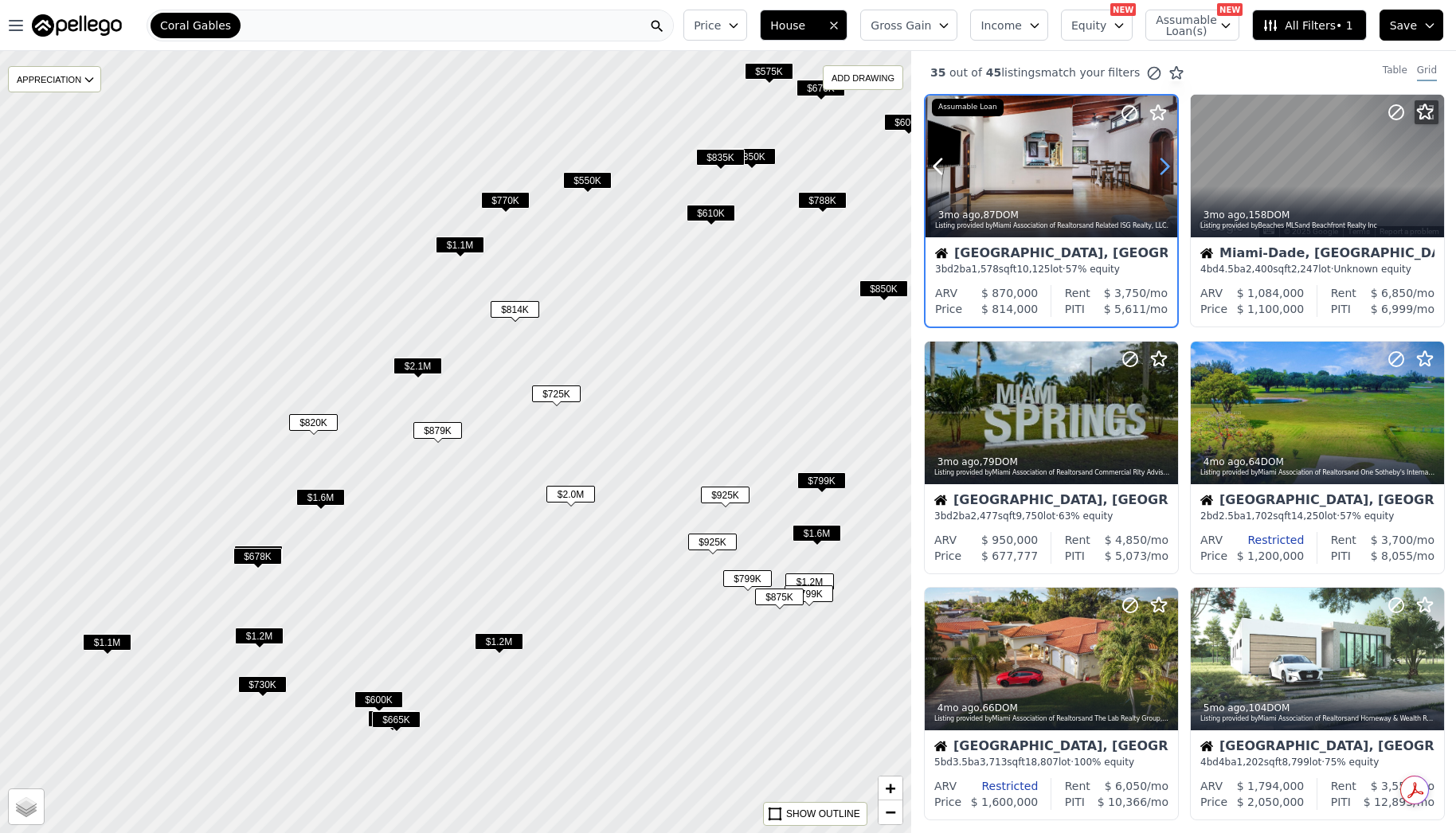
click at [1167, 164] on icon at bounding box center [1165, 167] width 7 height 15
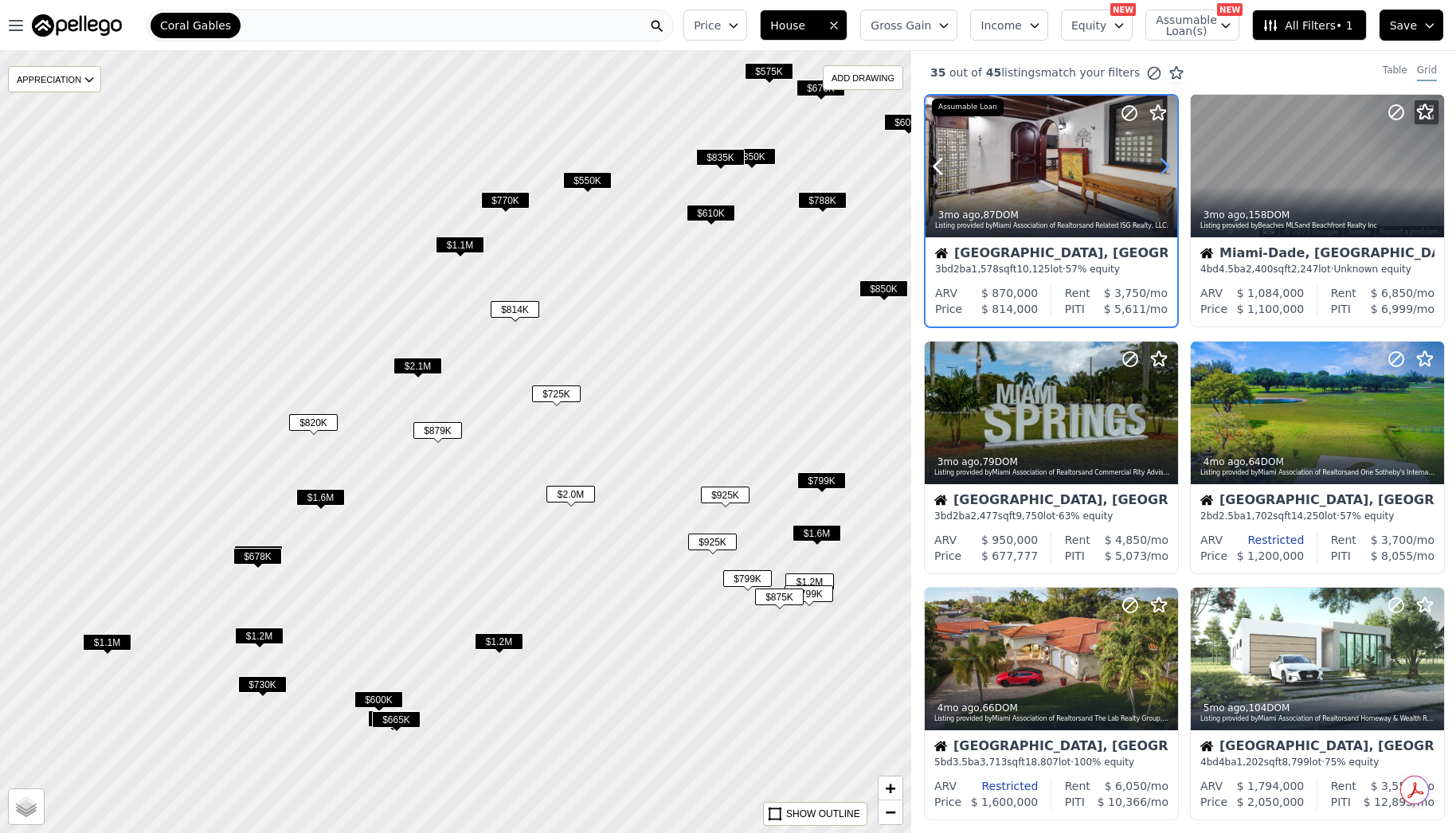
click at [1167, 164] on icon at bounding box center [1165, 167] width 7 height 15
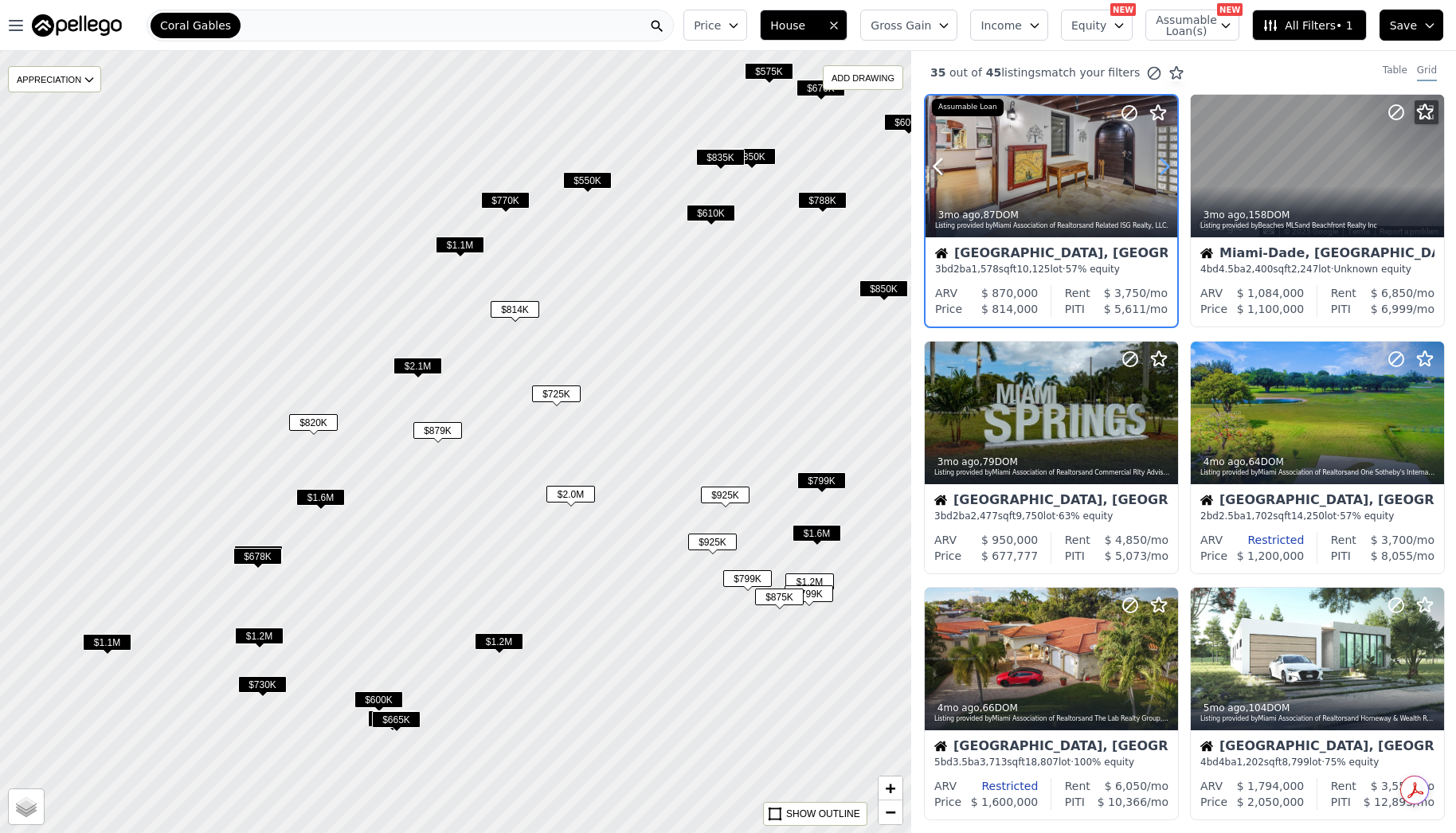
click at [1167, 164] on icon at bounding box center [1165, 167] width 7 height 15
